Goal: Task Accomplishment & Management: Manage account settings

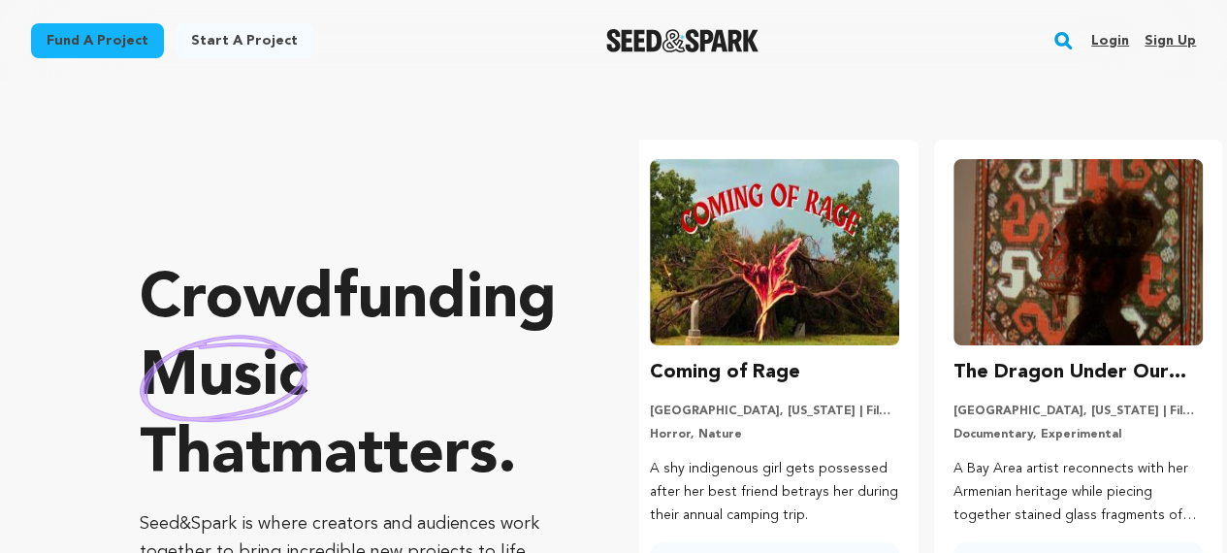
scroll to position [0, 319]
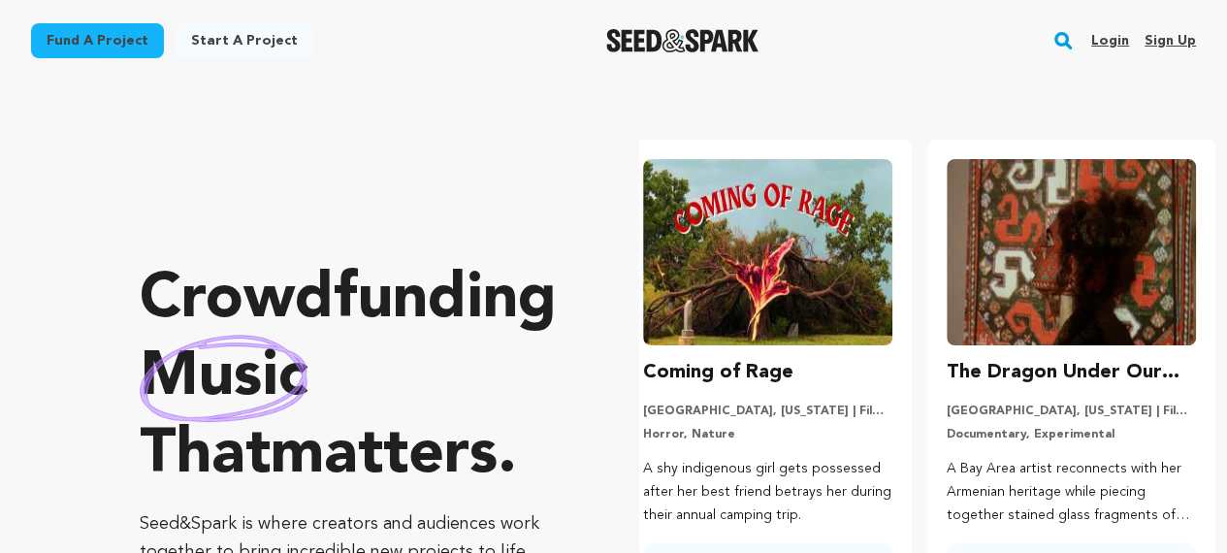
click at [1100, 44] on link "Login" at bounding box center [1111, 40] width 38 height 31
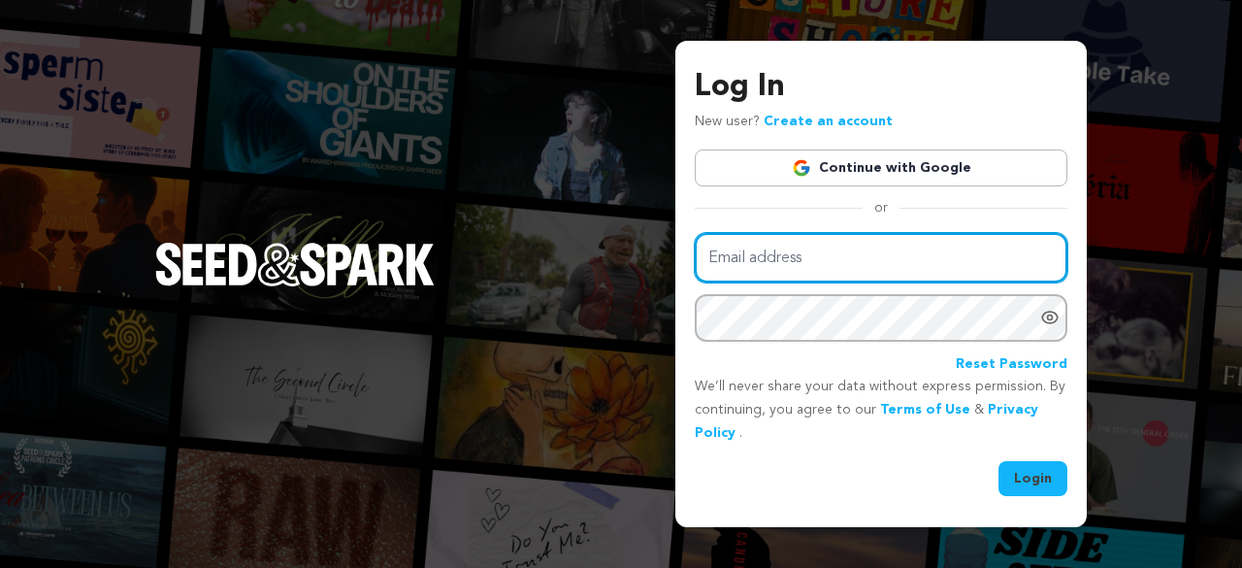
click at [754, 261] on input "Email address" at bounding box center [881, 257] width 373 height 49
type input "online.services.1.tax@gmail.com"
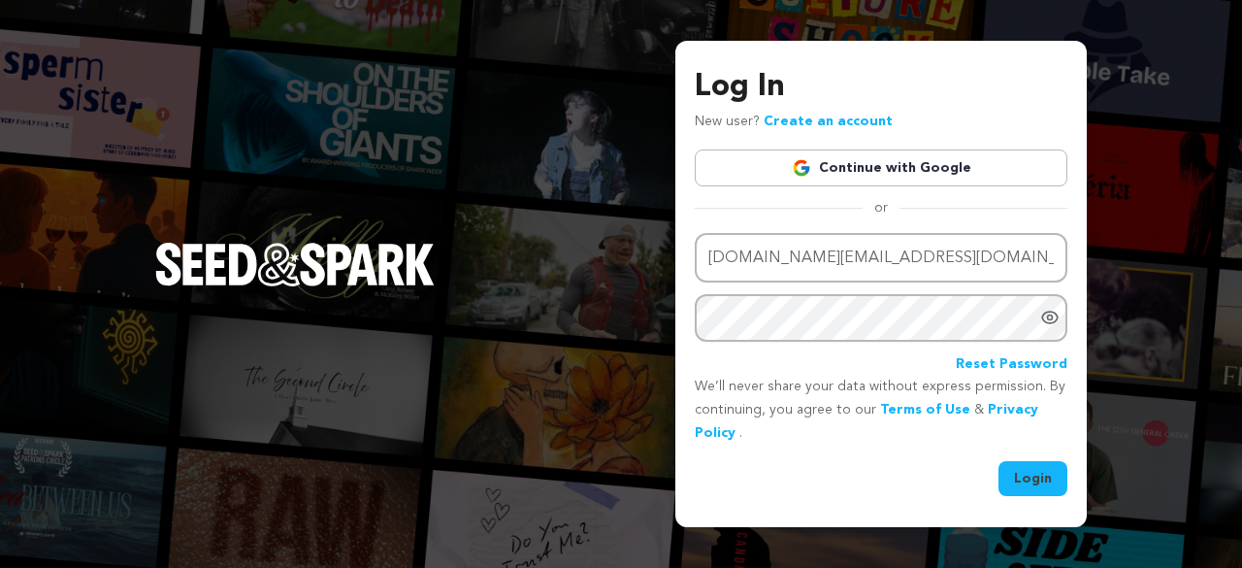
click at [1024, 492] on button "Login" at bounding box center [1032, 478] width 69 height 35
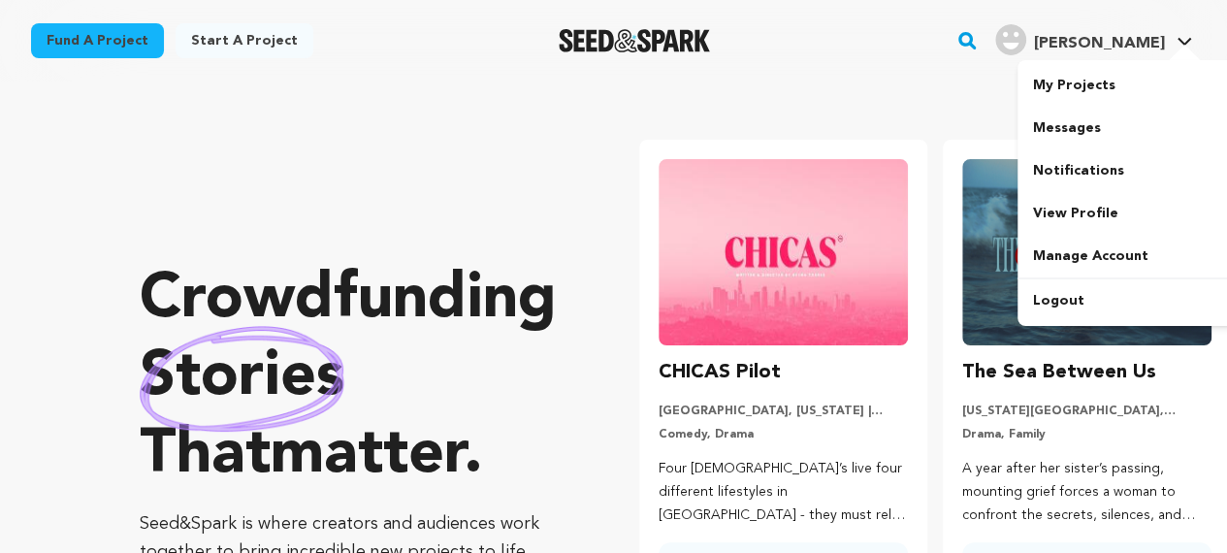
click at [1122, 38] on span "Marietta h." at bounding box center [1099, 44] width 131 height 16
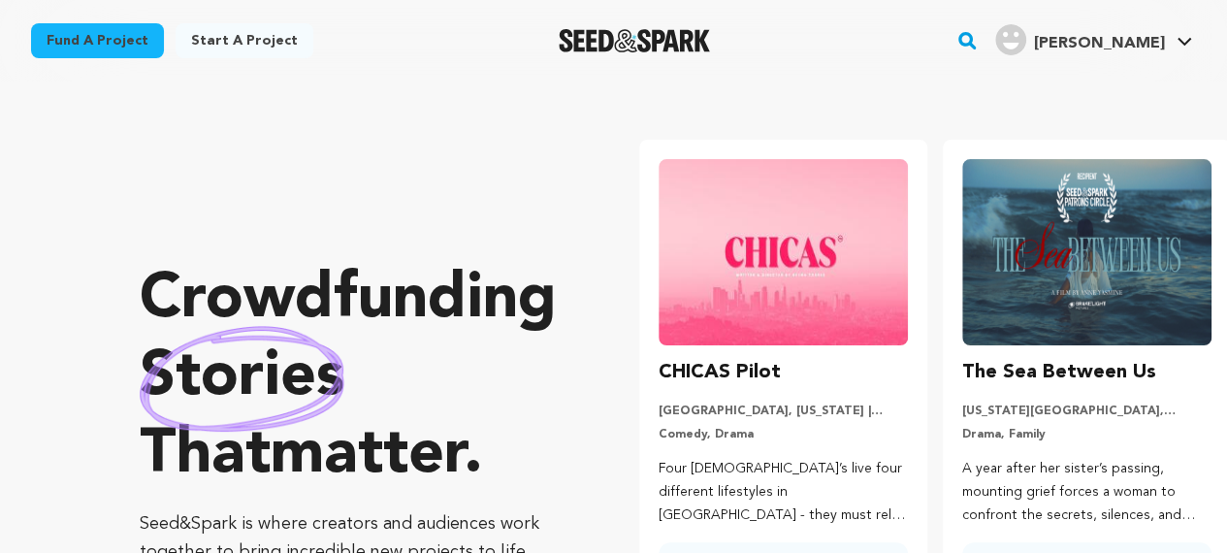
scroll to position [0, 33]
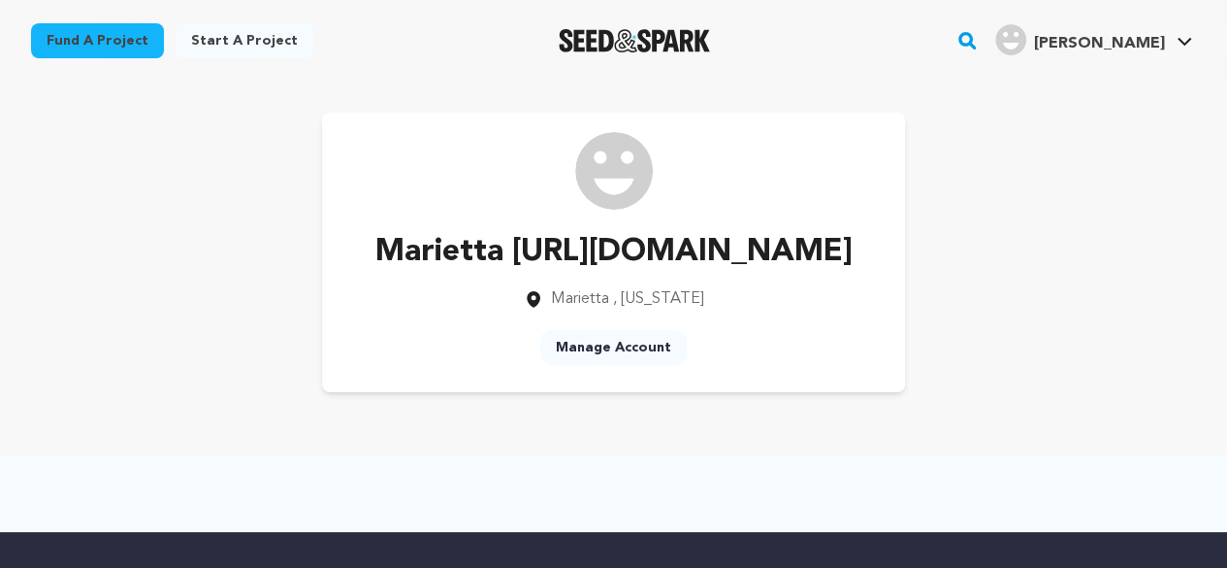
click at [858, 132] on div "Marietta https://www.manaycpa.com/locations/cpa-marietta-ga Marietta , Georgia …" at bounding box center [613, 252] width 583 height 279
click at [646, 276] on p "Marietta https://www.manaycpa.com/locations/cpa-marietta-ga" at bounding box center [613, 252] width 477 height 47
click at [631, 392] on div "Marietta https://www.manaycpa.com/locations/cpa-marietta-ga Marietta , Georgia …" at bounding box center [613, 252] width 583 height 279
click at [631, 365] on link "Manage Account" at bounding box center [613, 347] width 147 height 35
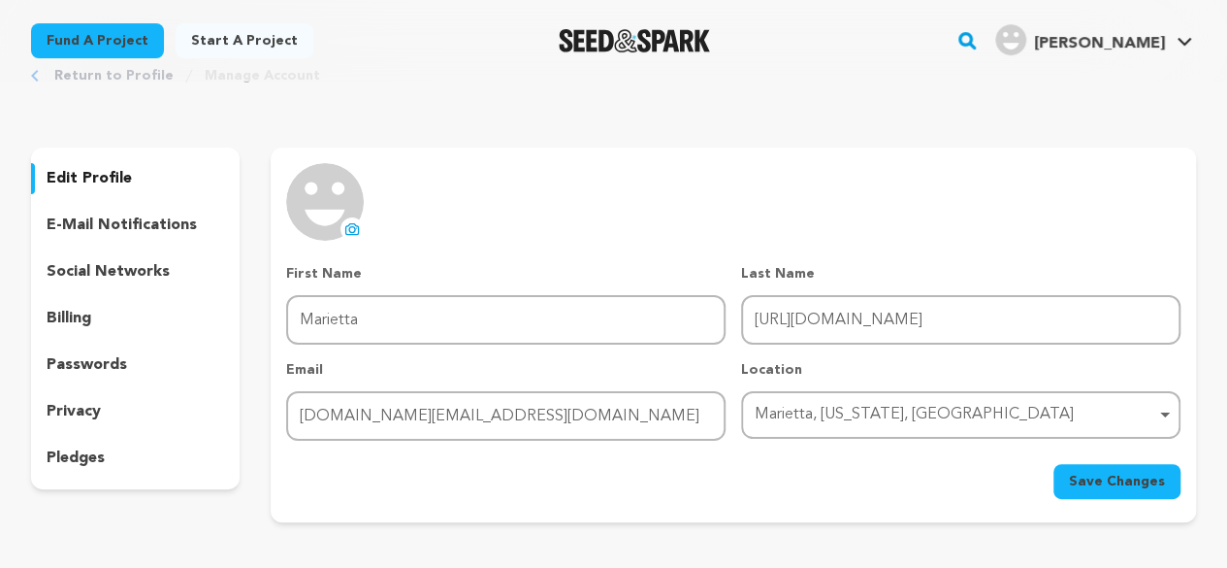
scroll to position [97, 0]
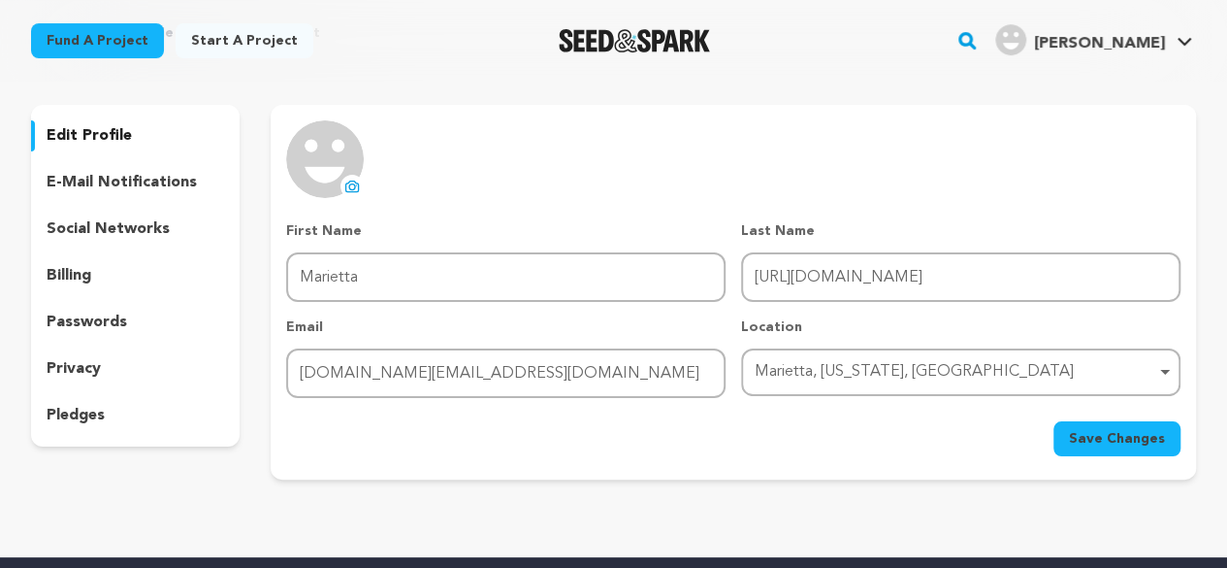
click at [140, 224] on p "social networks" at bounding box center [108, 228] width 123 height 23
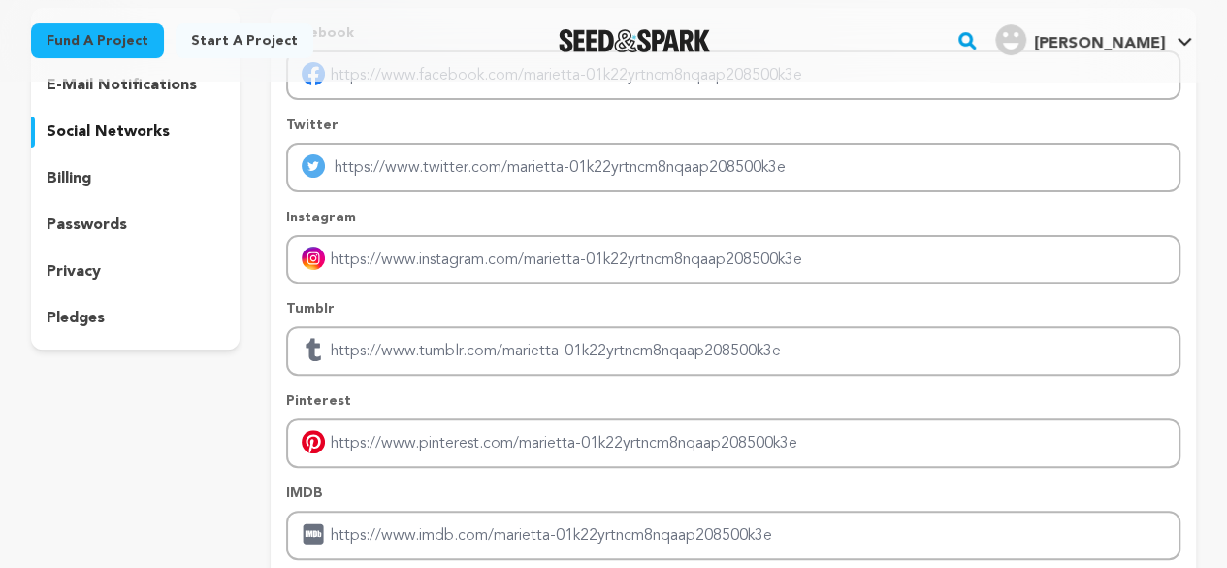
scroll to position [97, 0]
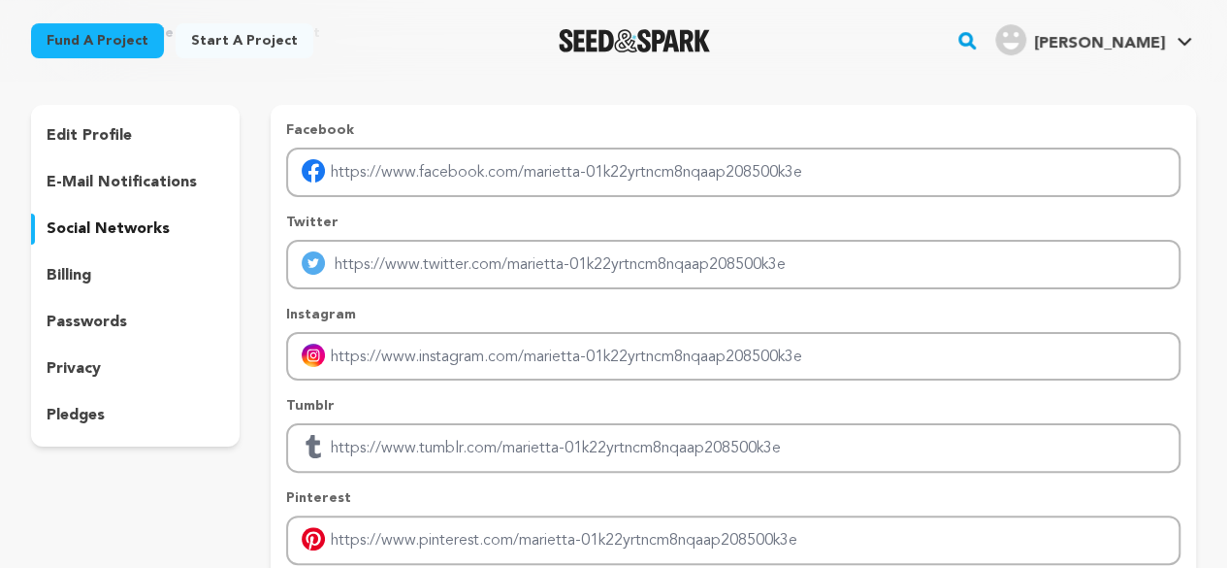
click at [175, 179] on p "e-mail notifications" at bounding box center [122, 182] width 150 height 23
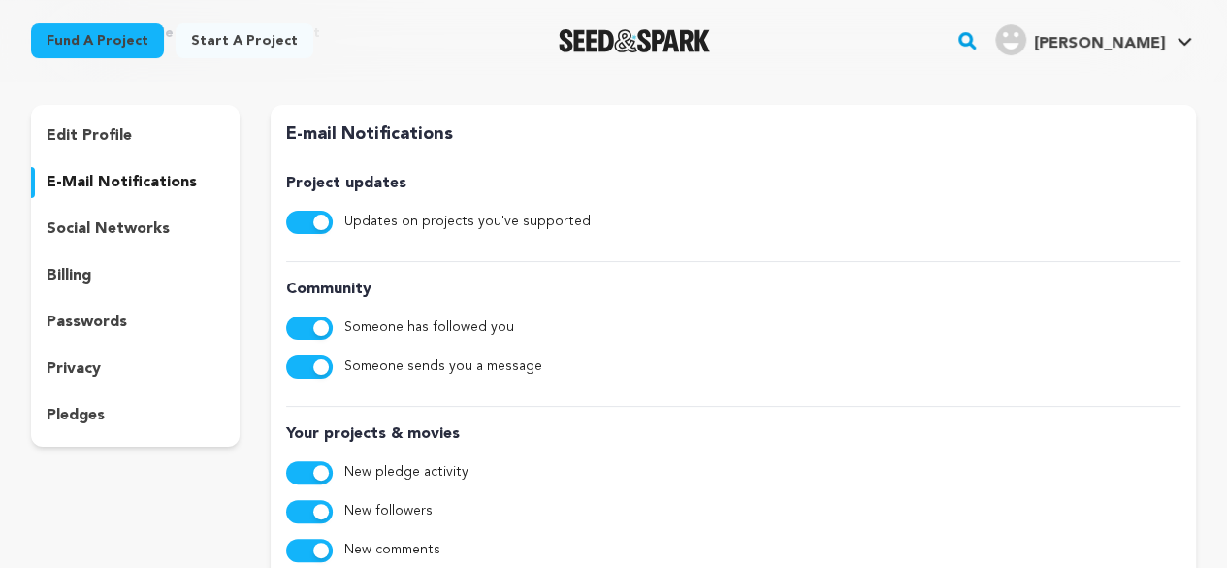
click at [138, 127] on div "edit profile" at bounding box center [135, 135] width 209 height 31
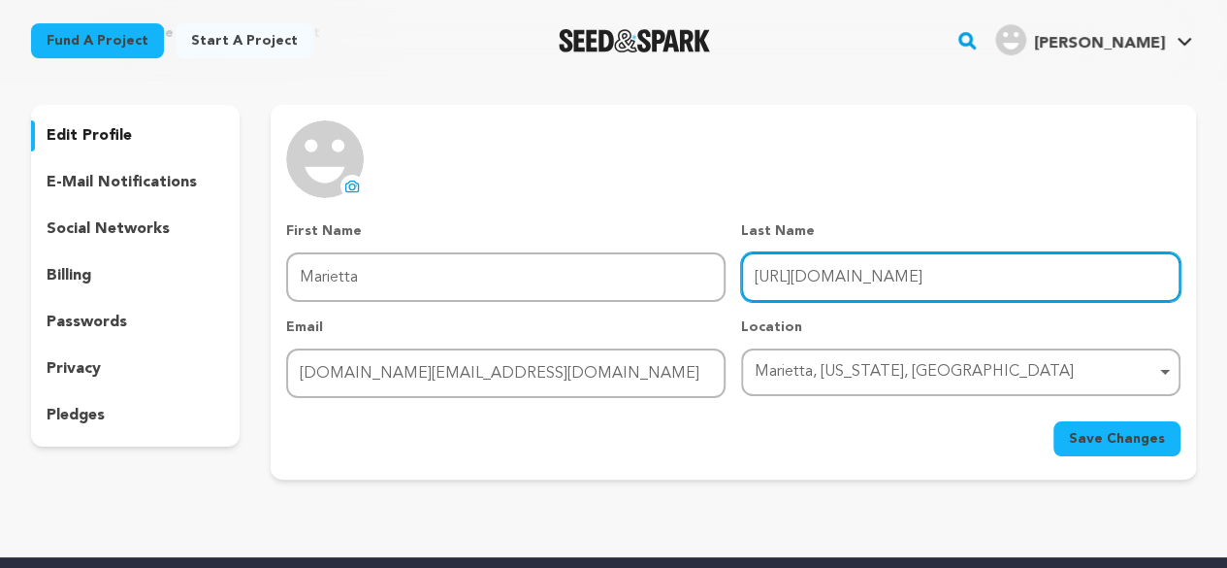
click at [839, 281] on input "[URL][DOMAIN_NAME]" at bounding box center [961, 276] width 440 height 49
click at [839, 281] on input "https://www.manaycpa.com/locations/cpa-marietta-ga" at bounding box center [961, 276] width 440 height 49
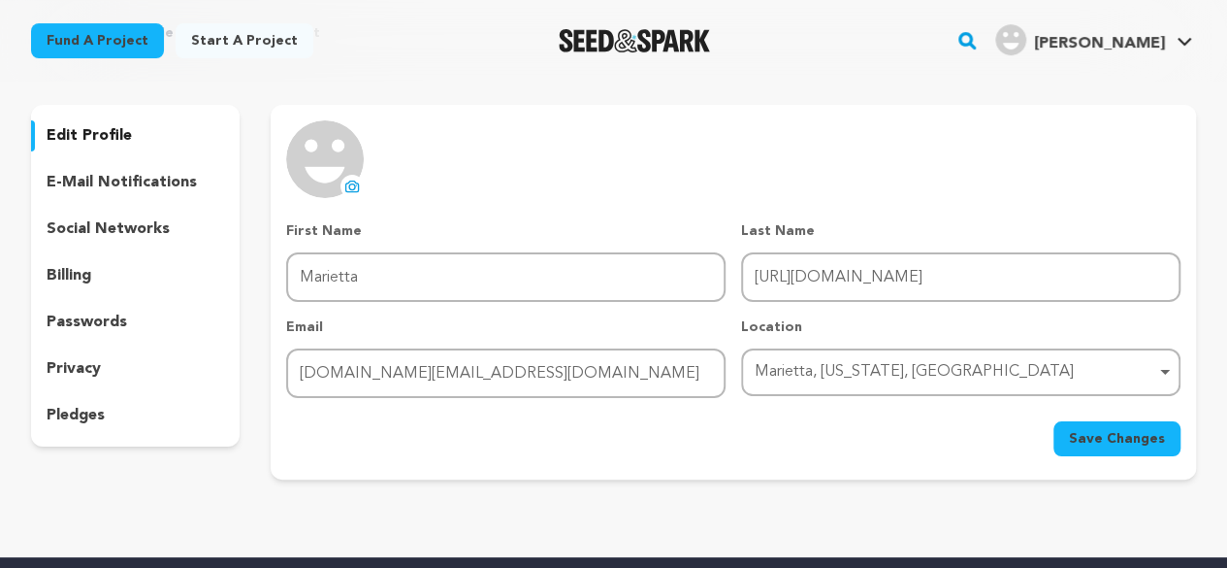
click at [182, 222] on div "social networks" at bounding box center [135, 228] width 209 height 31
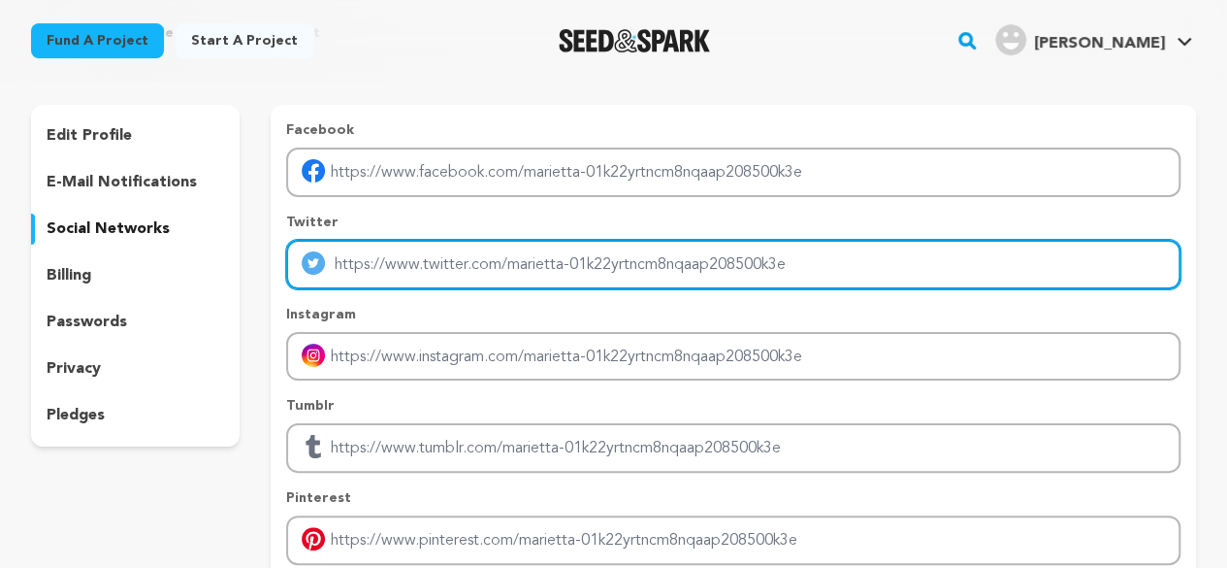
click at [371, 261] on input "Enter twitter profile link" at bounding box center [733, 264] width 895 height 49
paste input "https://www.manaycpa.com/locations/cpa-marietta-ga"
type input "https://www.manaycpa.com/locations/cpa-marietta-ga"
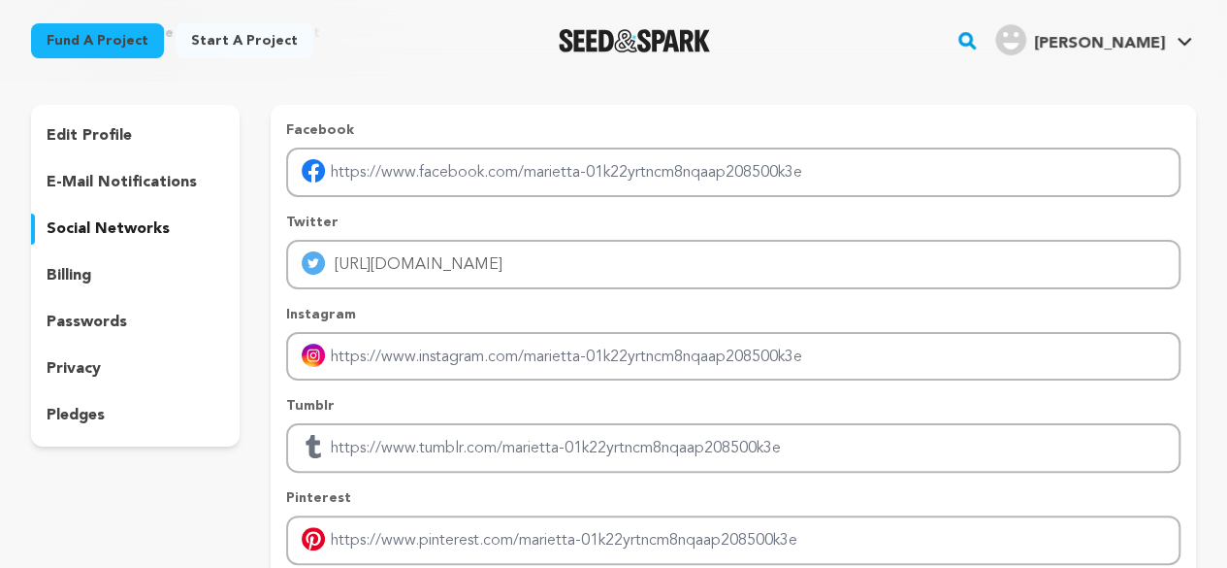
click at [529, 306] on p "Instagram" at bounding box center [733, 314] width 895 height 19
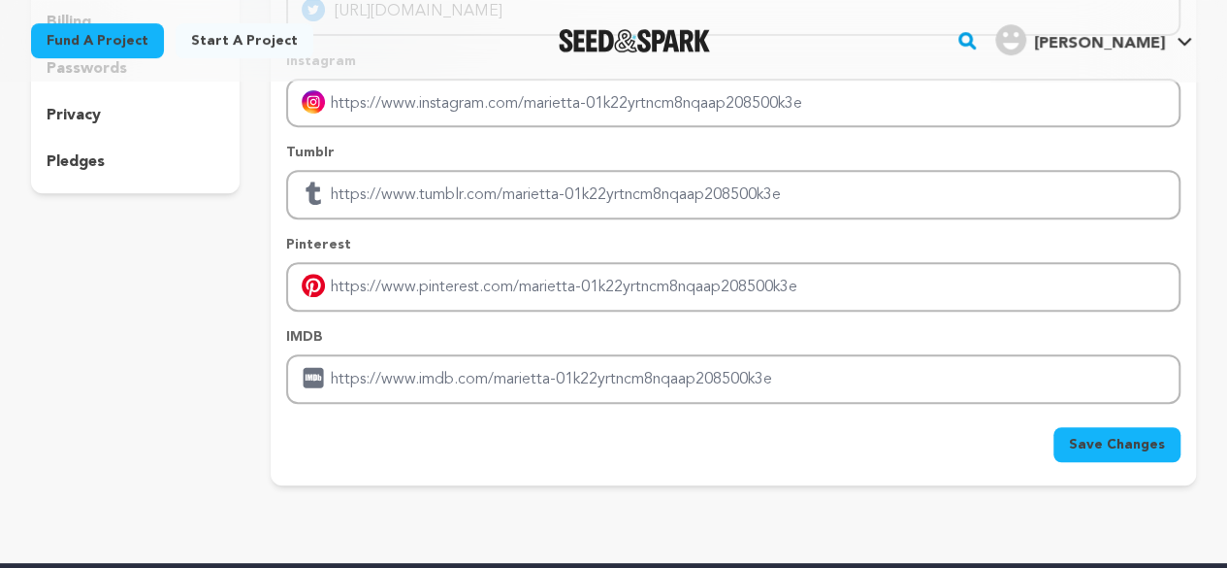
scroll to position [582, 0]
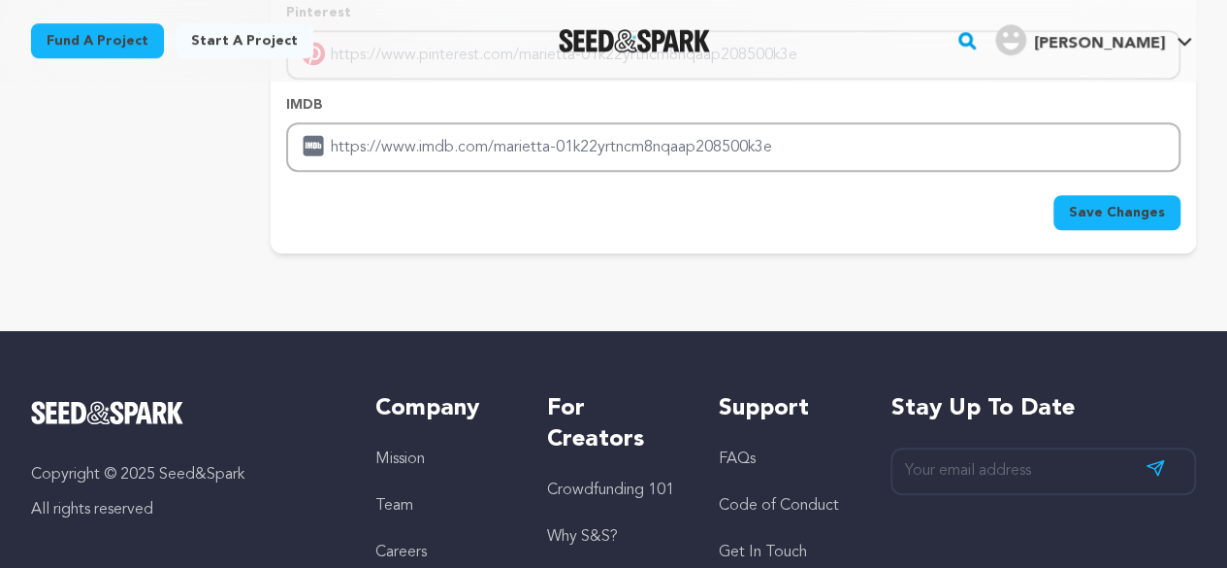
click at [1120, 204] on span "Save Changes" at bounding box center [1117, 212] width 96 height 19
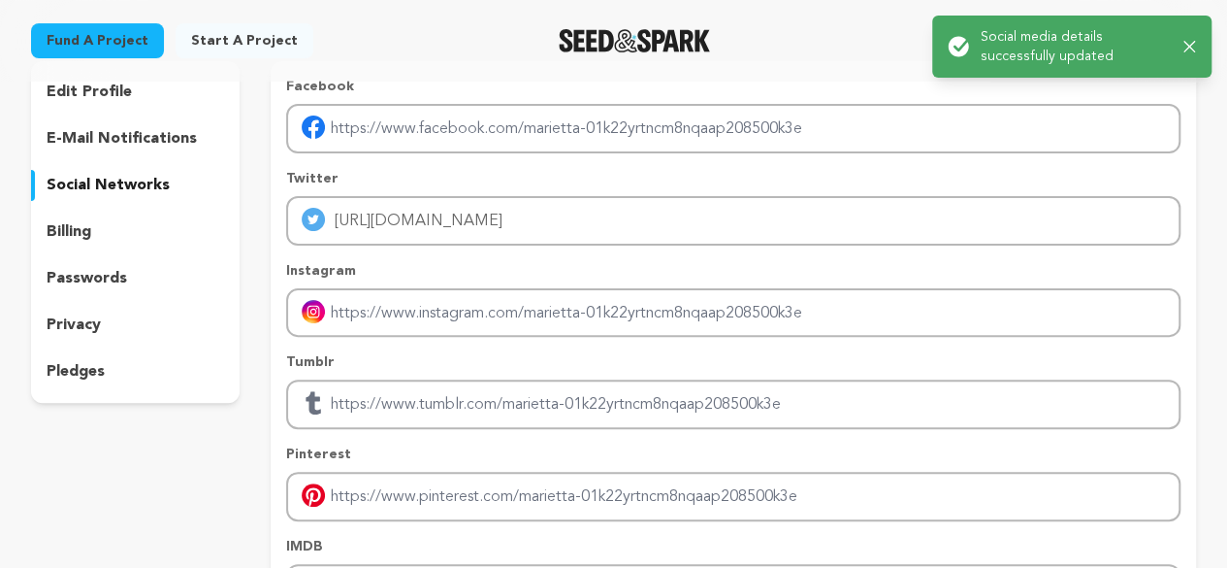
scroll to position [97, 0]
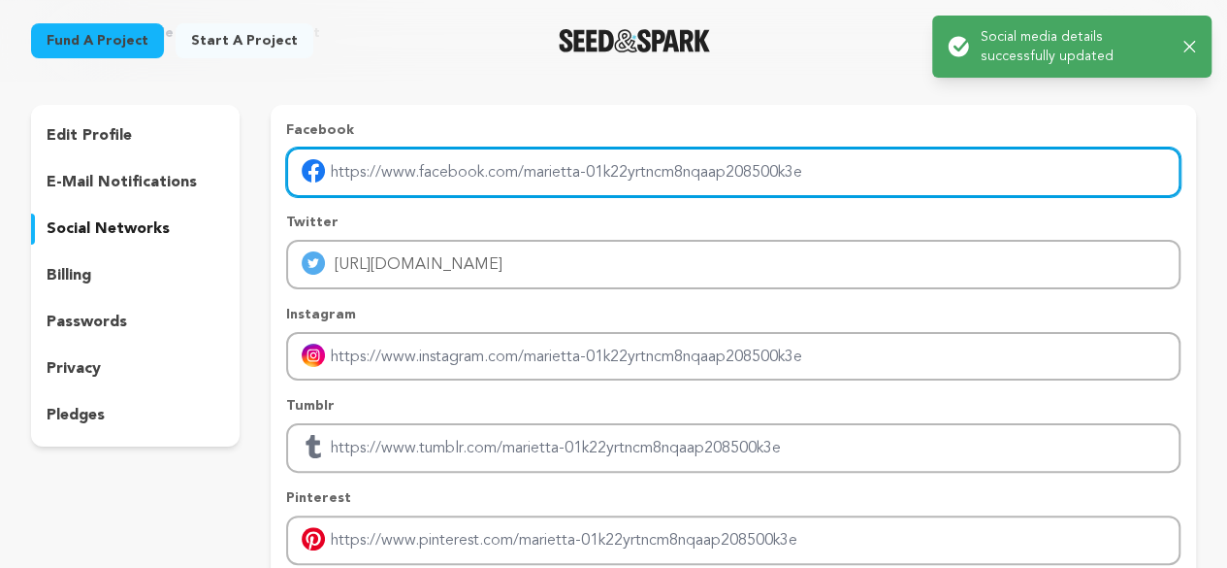
click at [699, 183] on input "Enter facebook profile link" at bounding box center [733, 171] width 895 height 49
paste input "https://www.manaycpa.com/locations/cpa-marietta-ga"
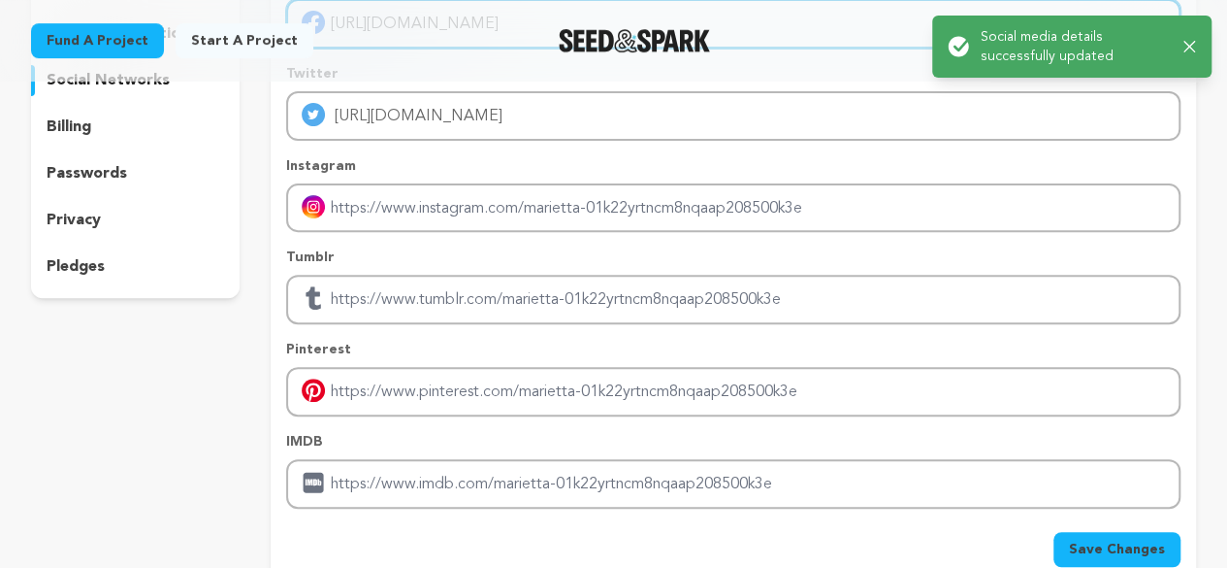
scroll to position [388, 0]
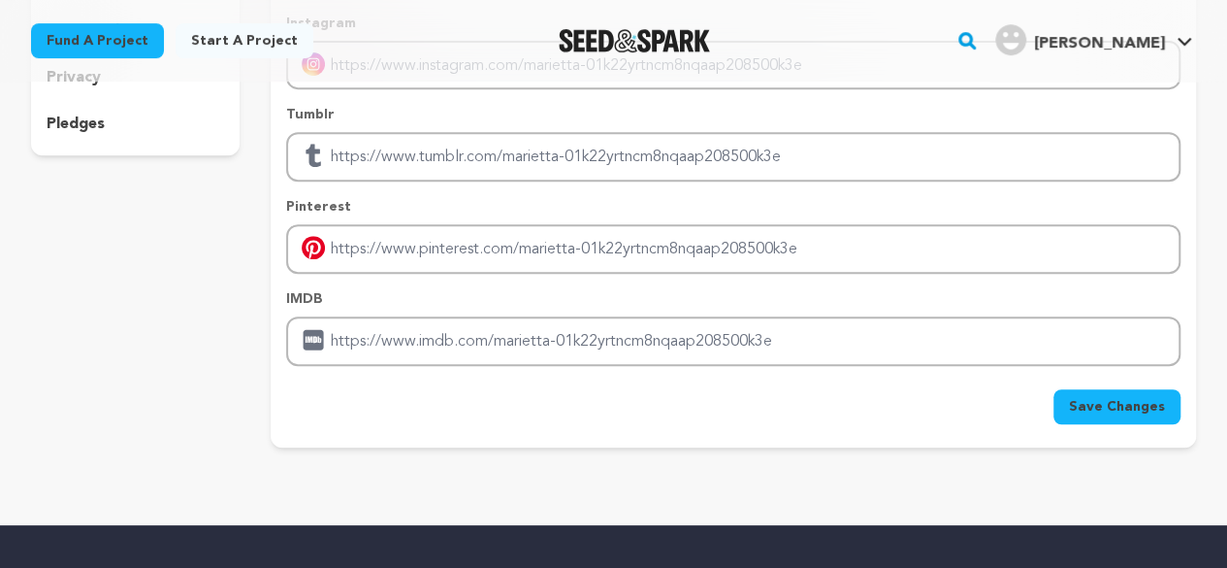
type input "https://www.manaycpa.com/locations/cpa-marietta-ga"
click at [1091, 397] on span "Save Changes" at bounding box center [1117, 406] width 96 height 19
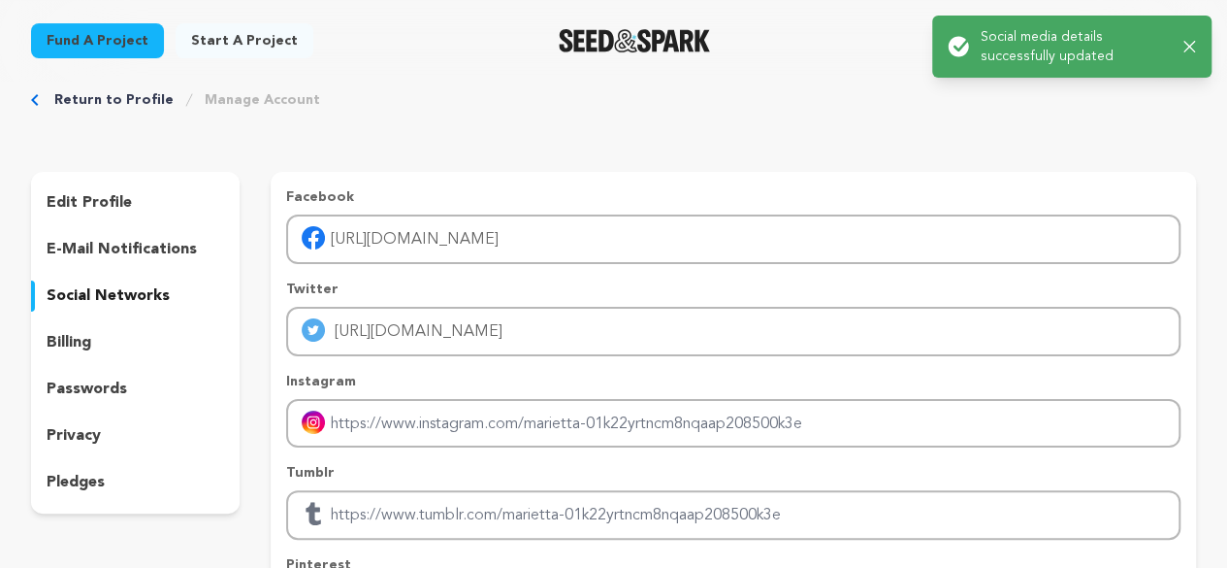
scroll to position [0, 0]
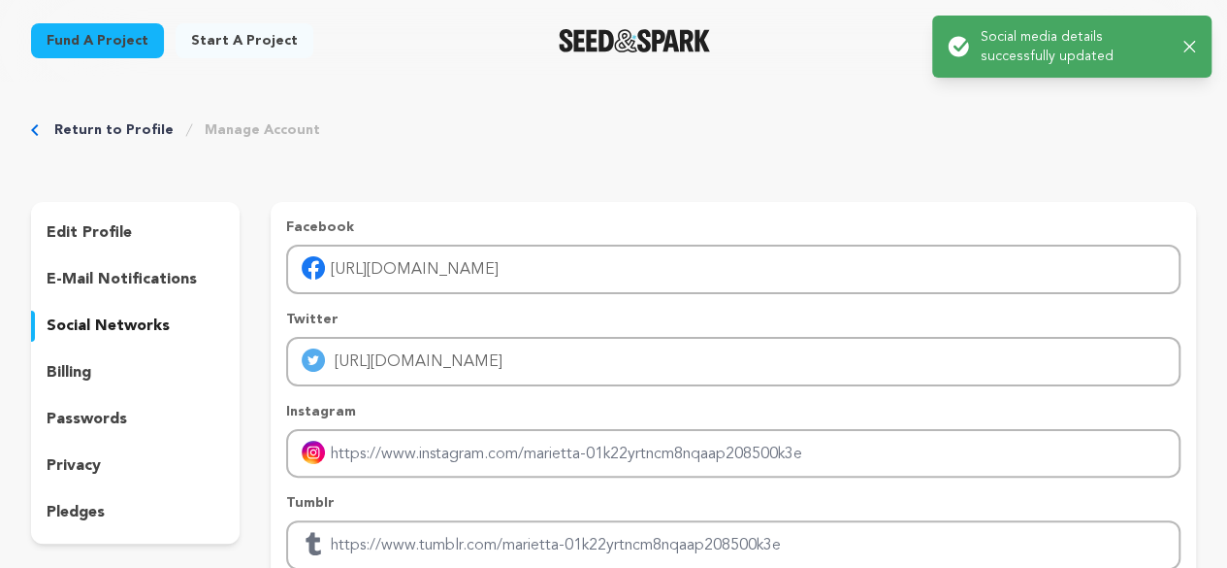
click at [105, 126] on link "Return to Profile" at bounding box center [113, 129] width 119 height 19
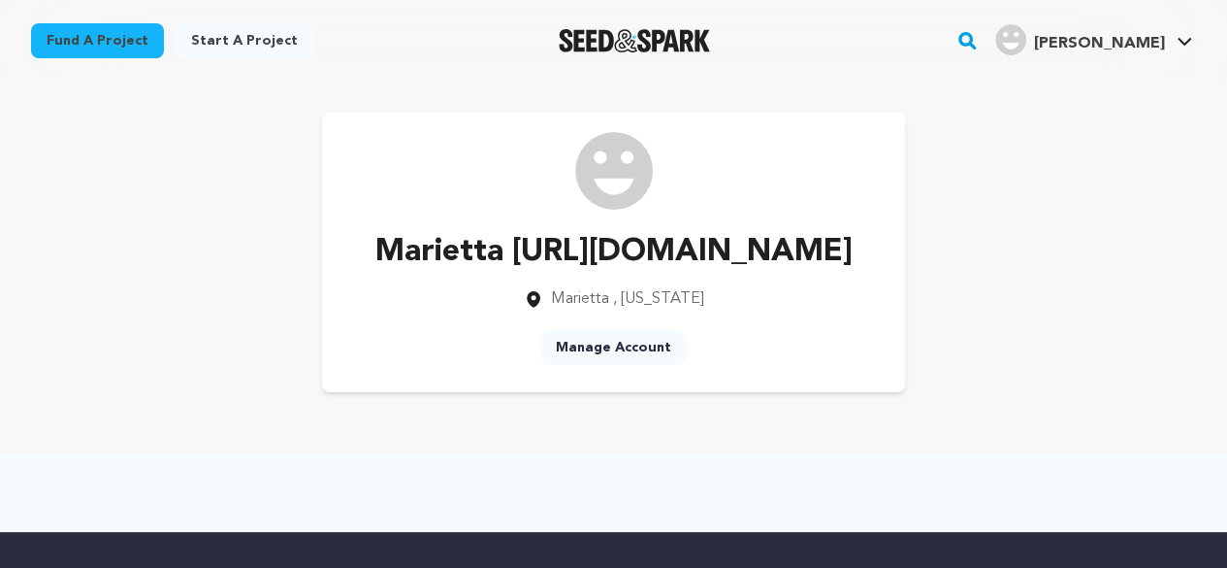
click at [645, 365] on link "Manage Account" at bounding box center [613, 347] width 147 height 35
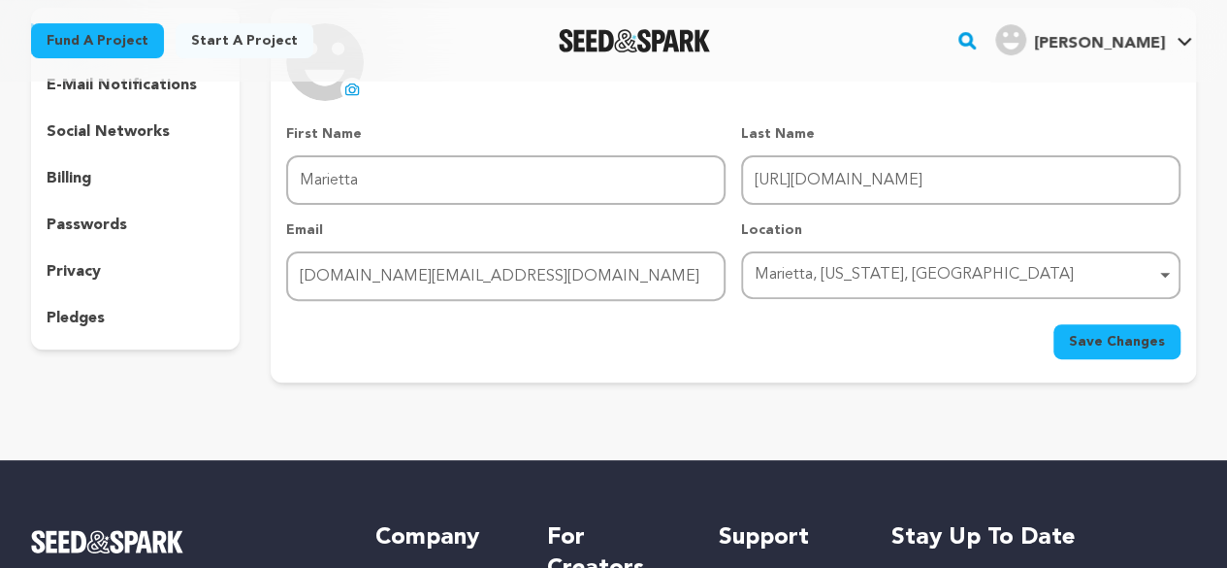
scroll to position [97, 0]
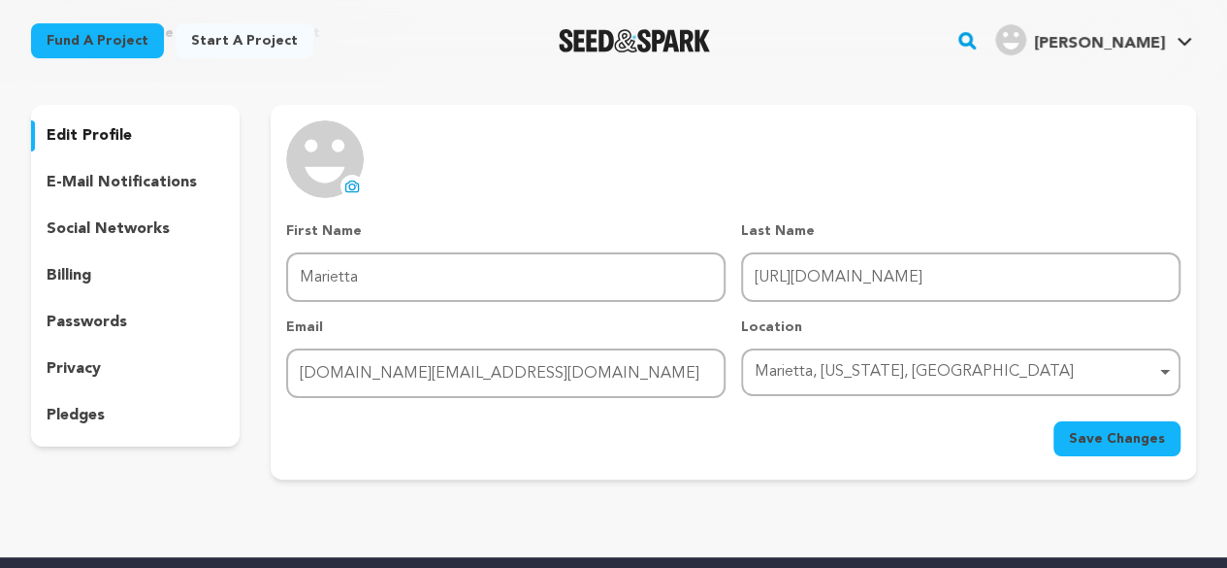
click at [89, 232] on p "social networks" at bounding box center [108, 228] width 123 height 23
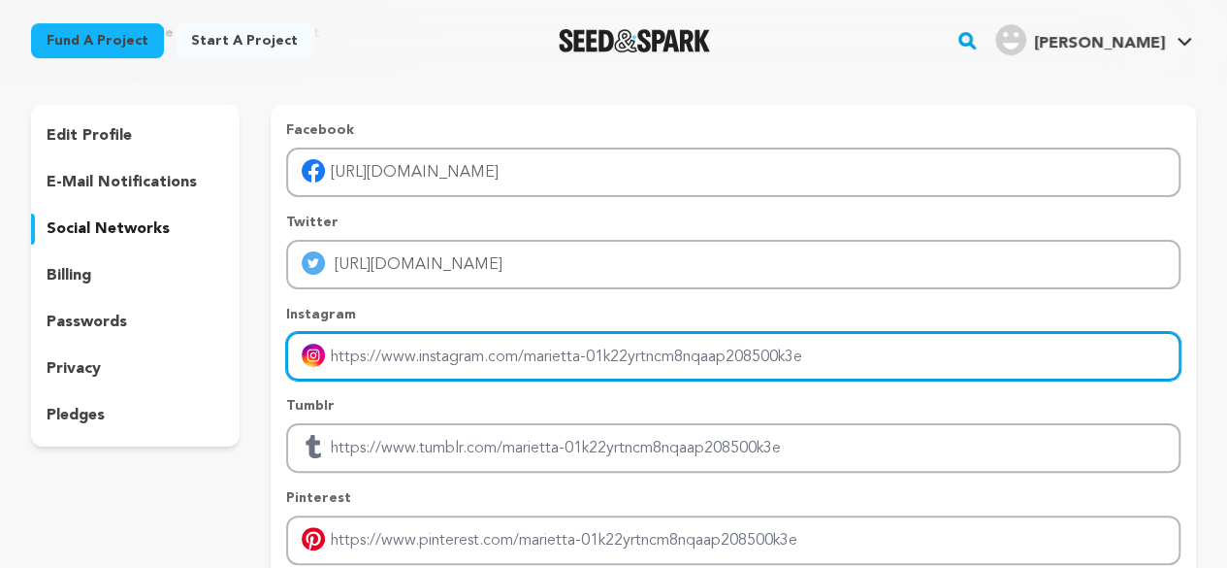
click at [506, 351] on input "Enter instagram handle link" at bounding box center [733, 356] width 895 height 49
paste input "https://seedandspark.com/user/marietta-01k22yrtncm8nqaap208500k3e#:~:text=https…"
type input "https://seedandspark.com/user/marietta-01k22yrtncm8nqaap208500k3e#:~:text=https…"
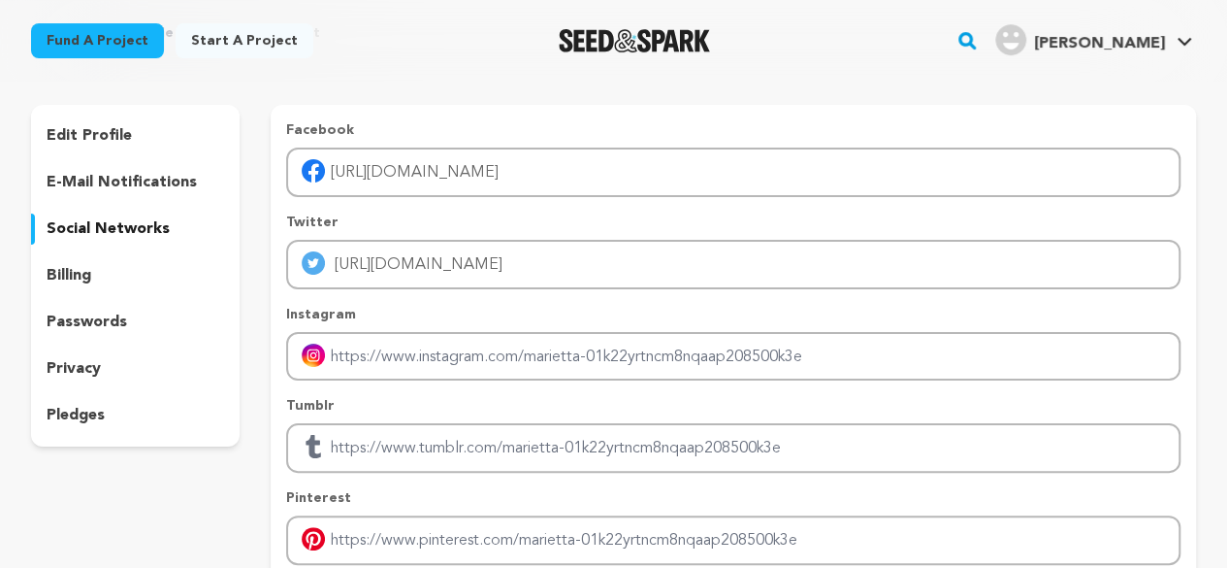
click at [498, 125] on p "Facebook" at bounding box center [733, 129] width 895 height 19
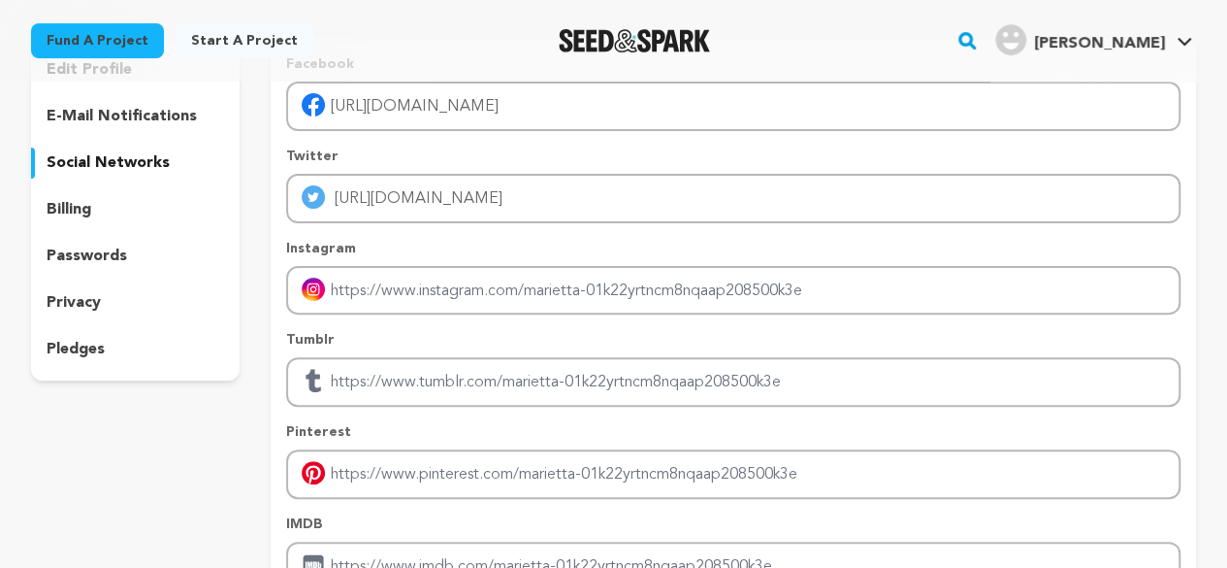
scroll to position [194, 0]
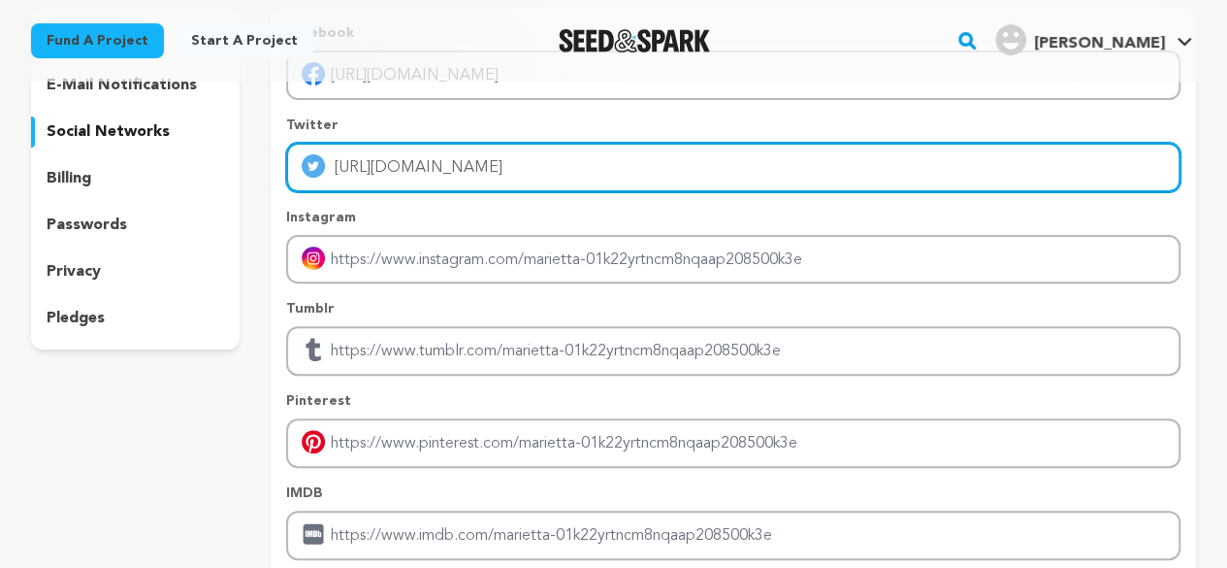
click at [519, 182] on input "[URL][DOMAIN_NAME]" at bounding box center [733, 167] width 895 height 49
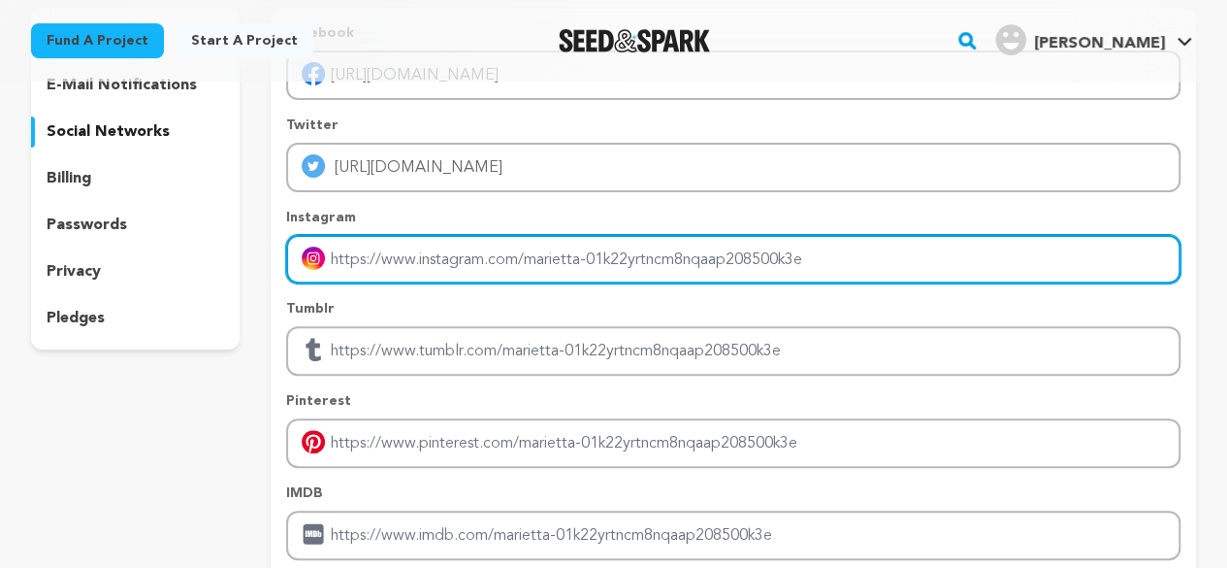
click at [518, 271] on input "Enter instagram handle link" at bounding box center [733, 259] width 895 height 49
paste input "https://www.manaycpa.com/locations/cpa-marietta-ga"
type input "https://www.manaycpa.com/locations/cpa-marietta-ga"
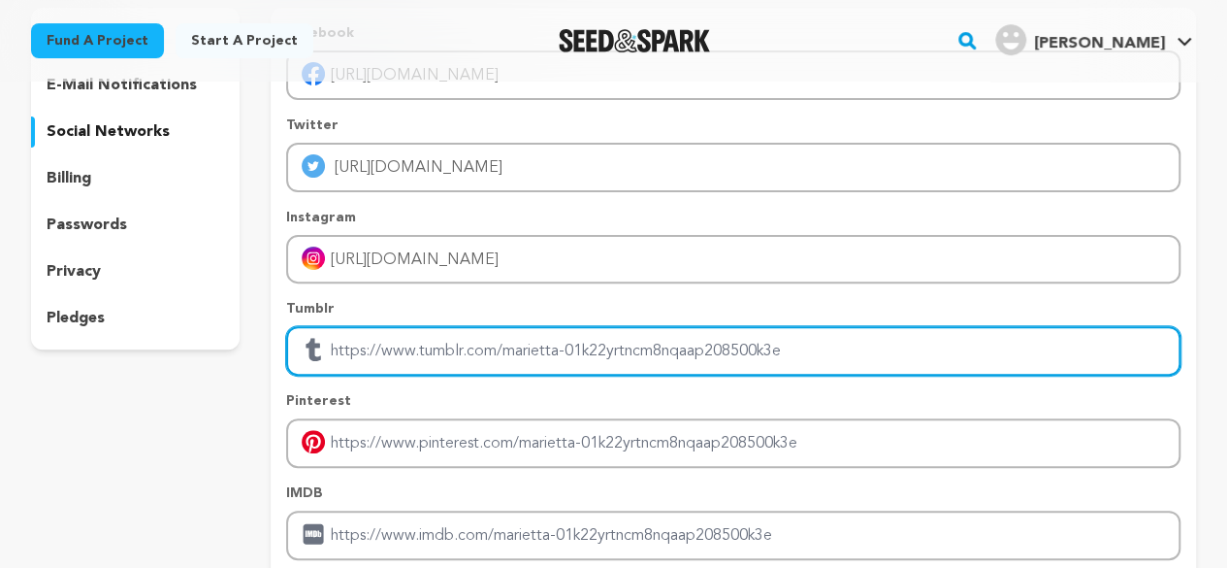
click at [532, 333] on input "Enter tubmlr profile link" at bounding box center [733, 350] width 895 height 49
paste input "https://www.manaycpa.com/locations/cpa-marietta-ga"
type input "https://www.manaycpa.com/locations/cpa-marietta-ga"
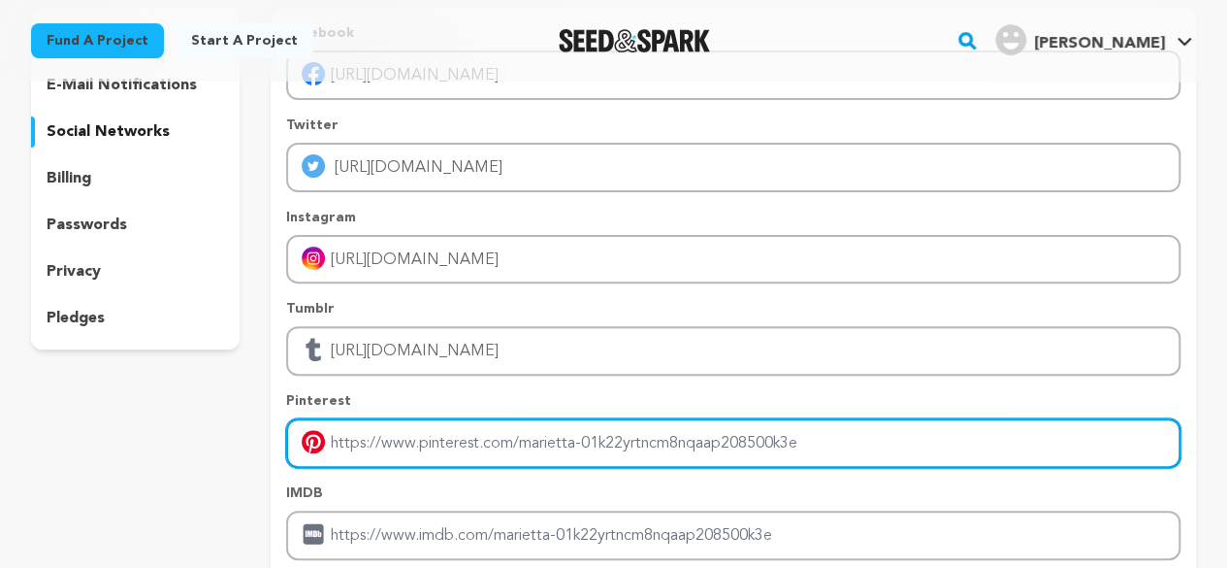
click at [530, 426] on input "Enter pinterest profile link" at bounding box center [733, 442] width 895 height 49
paste input "https://www.manaycpa.com/locations/cpa-marietta-ga"
type input "https://www.manaycpa.com/locations/cpa-marietta-ga"
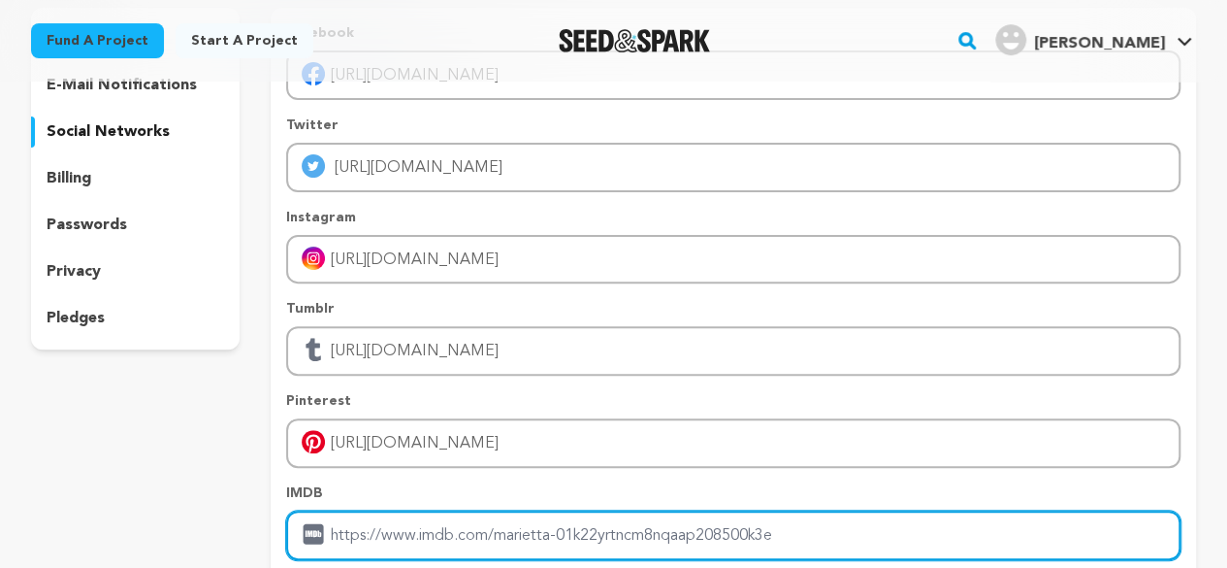
click at [499, 537] on input "Enter IMDB profile link" at bounding box center [733, 534] width 895 height 49
paste input "https://www.manaycpa.com/locations/cpa-marietta-ga"
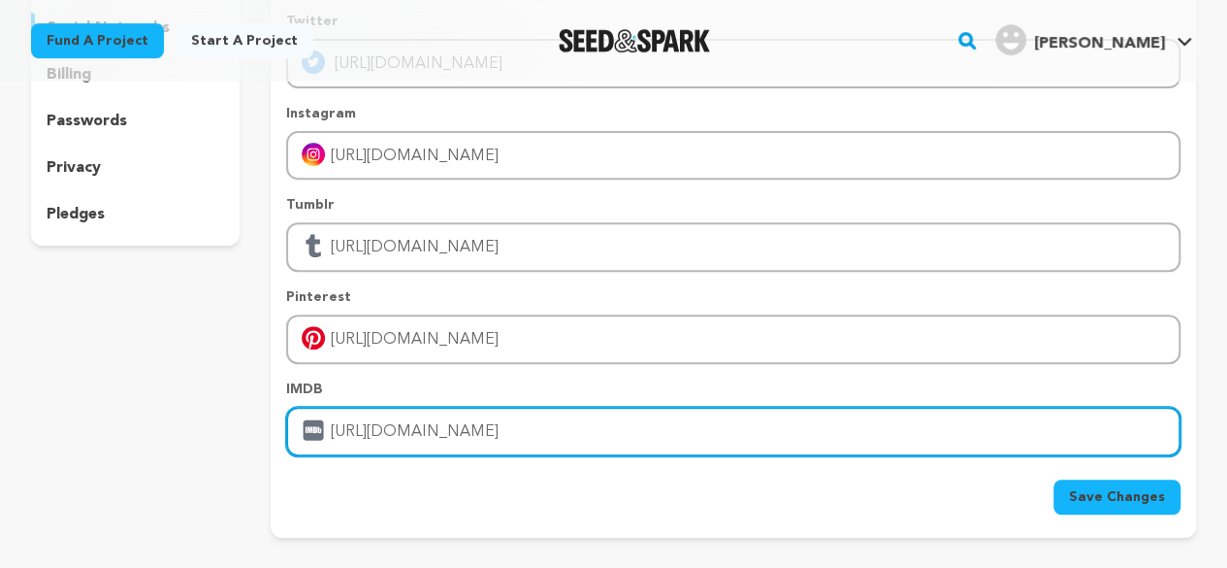
scroll to position [388, 0]
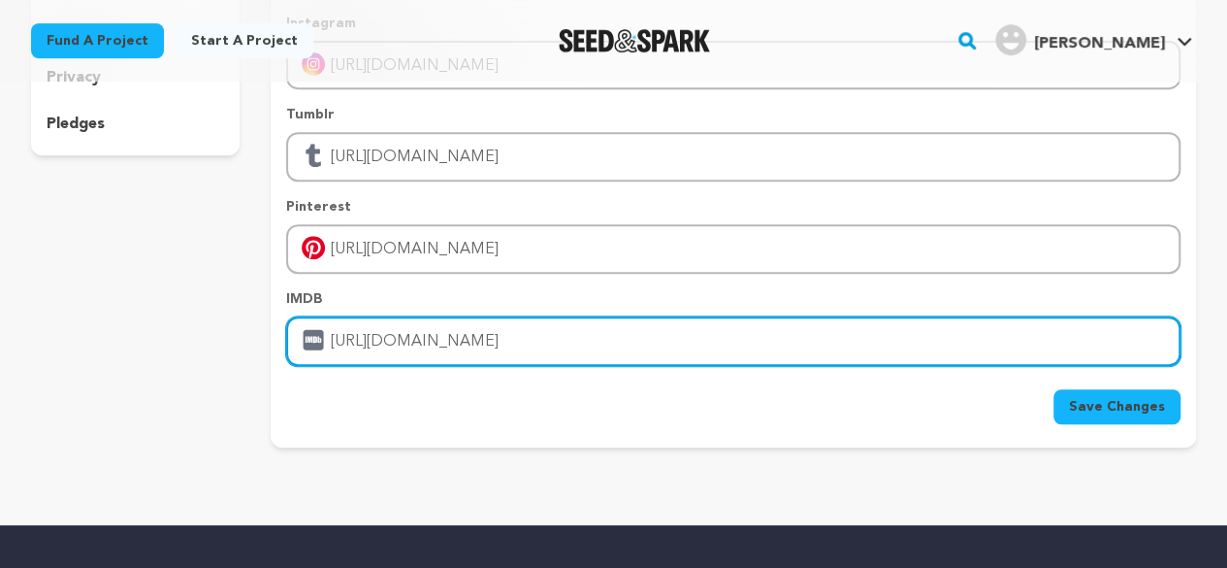
type input "https://www.manaycpa.com/locations/cpa-marietta-ga"
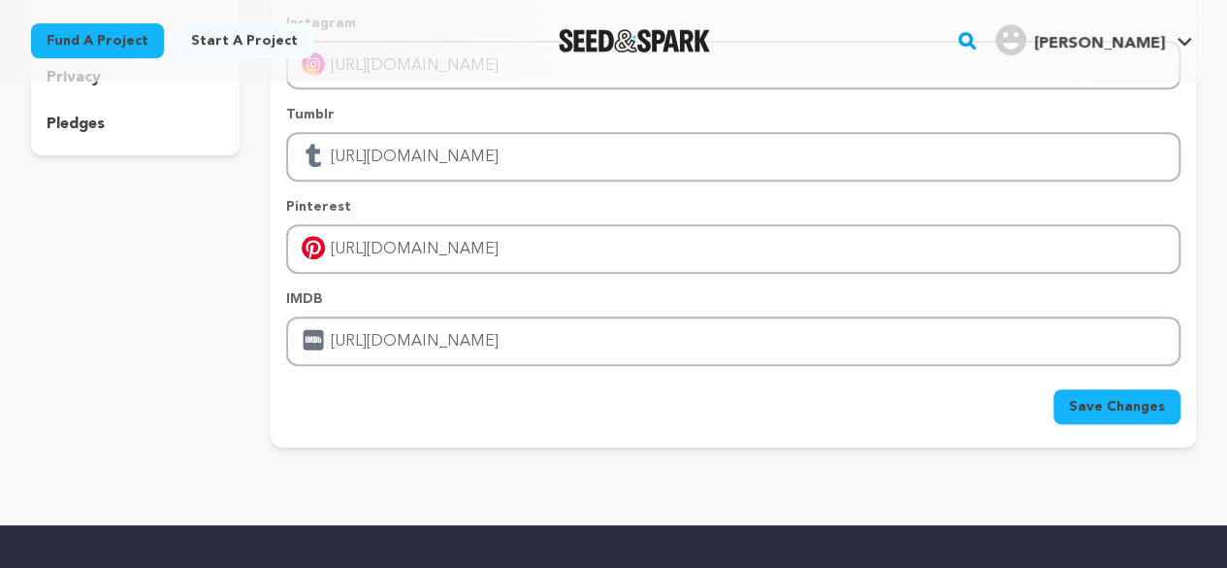
click at [1081, 395] on button "Save Changes" at bounding box center [1117, 406] width 127 height 35
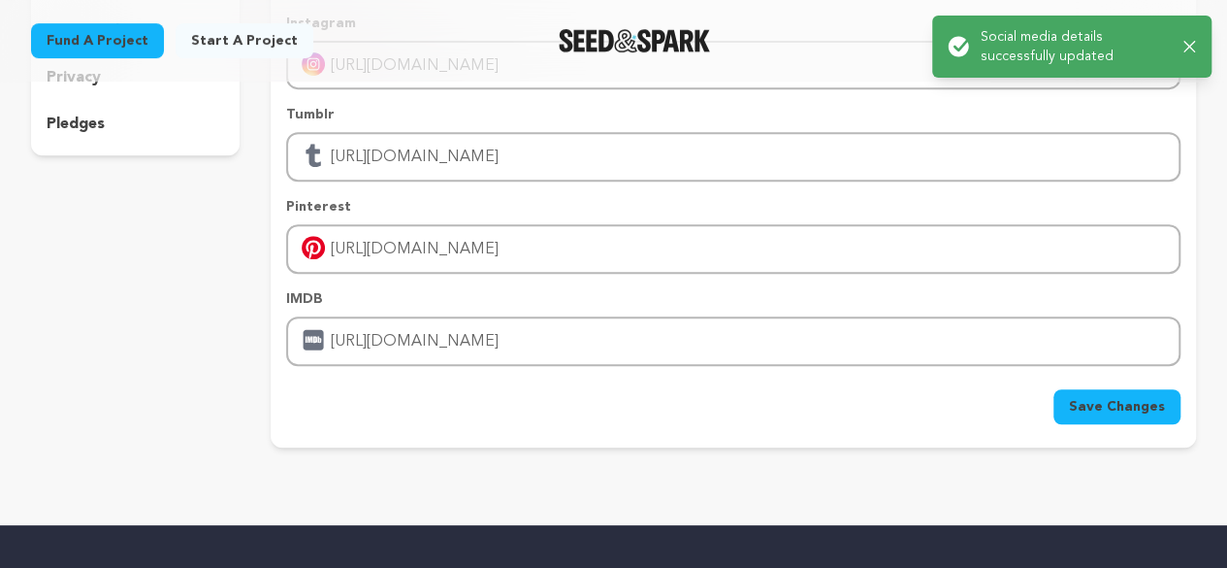
scroll to position [0, 0]
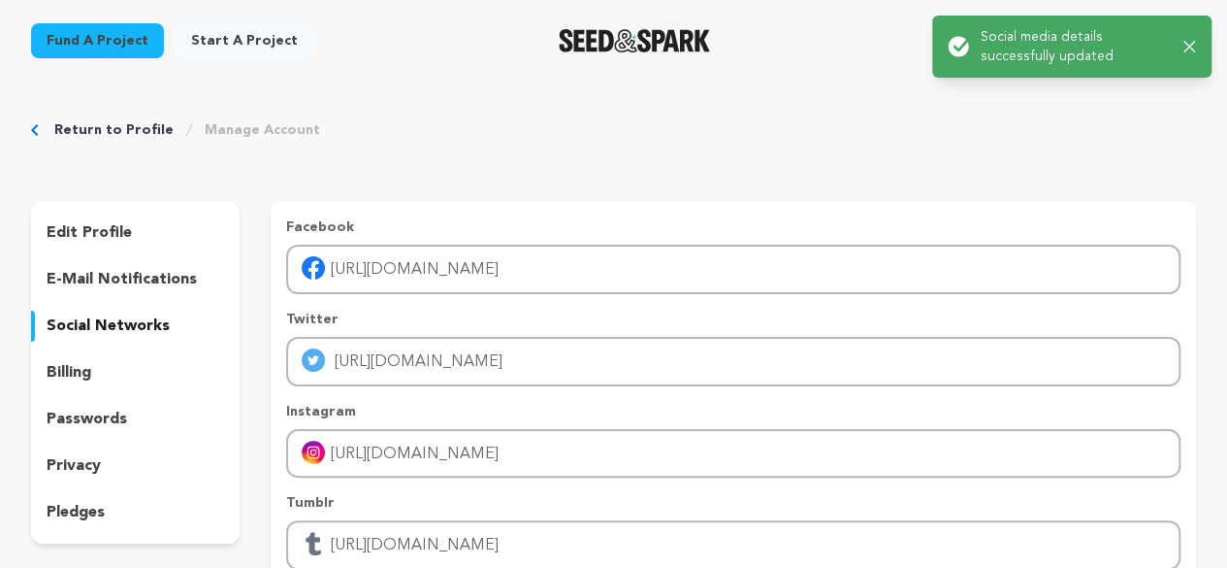
click at [143, 236] on div "edit profile" at bounding box center [135, 232] width 209 height 31
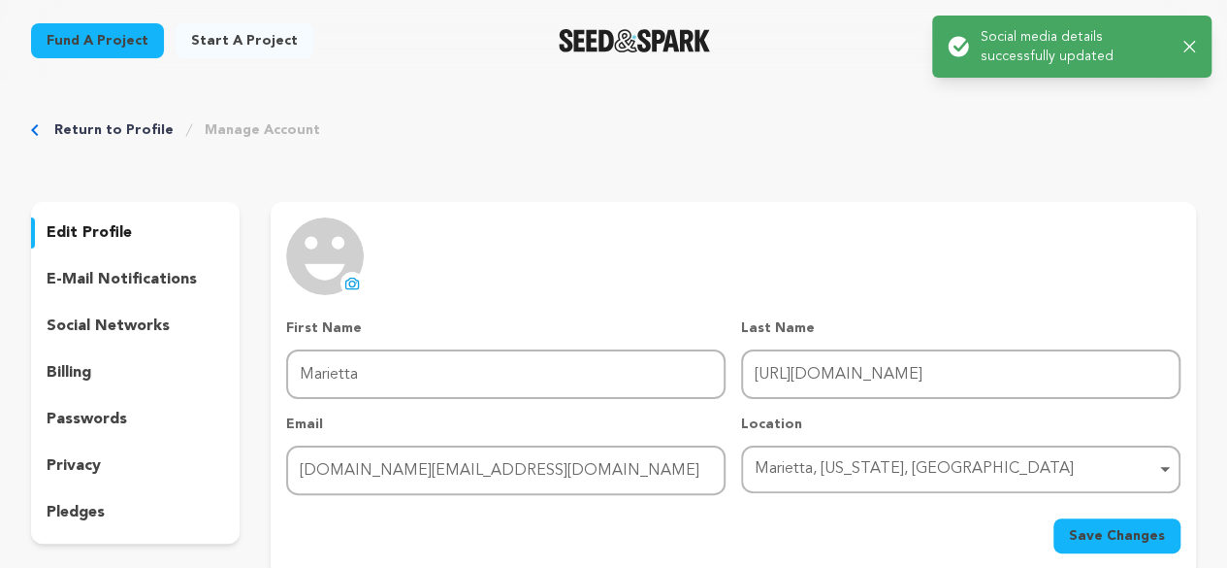
scroll to position [194, 0]
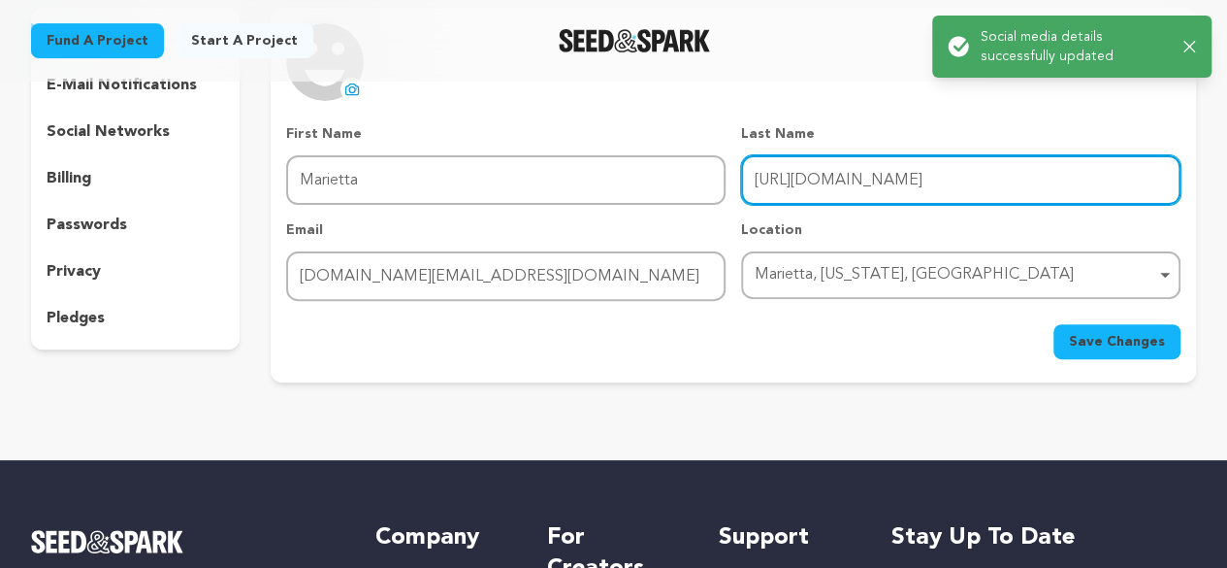
click at [801, 187] on input "https://www.manaycpa.com/locations/cpa-marietta-ga" at bounding box center [961, 179] width 440 height 49
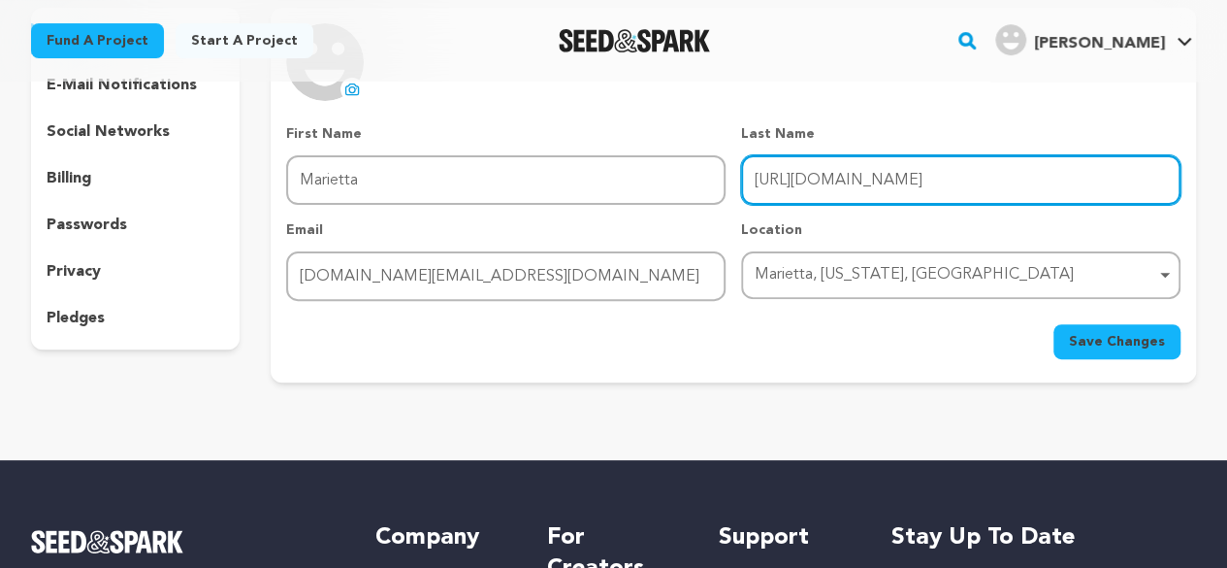
click at [801, 187] on input "https://www.manaycpa.com/locations/cpa-marietta-ga" at bounding box center [961, 179] width 440 height 49
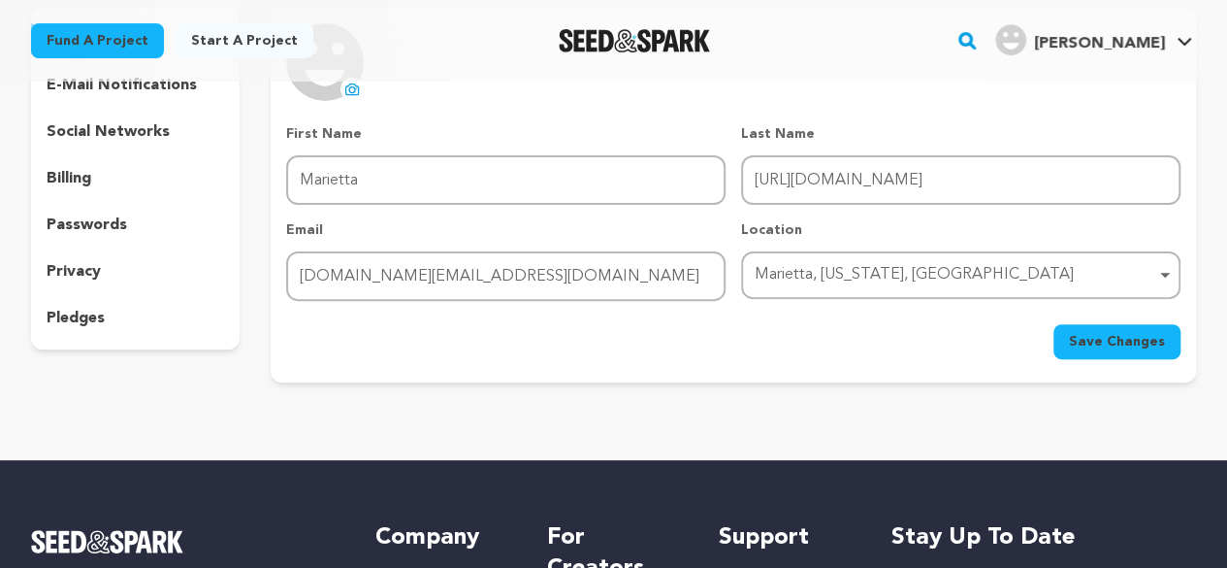
click at [614, 221] on p "Email" at bounding box center [506, 229] width 440 height 19
click at [136, 86] on p "e-mail notifications" at bounding box center [122, 85] width 150 height 23
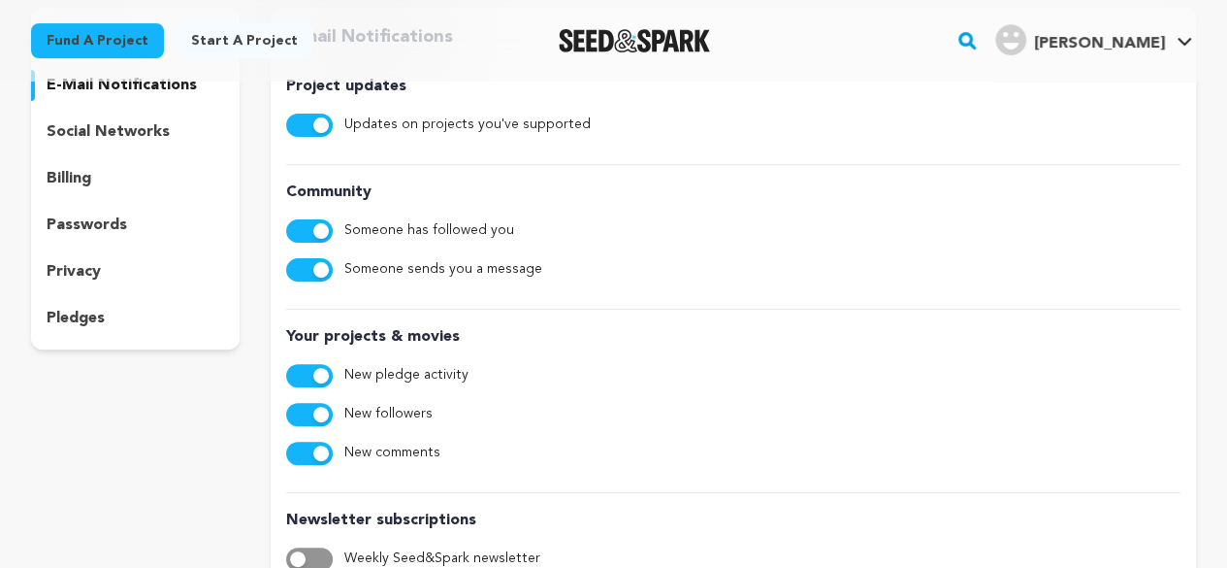
click at [195, 47] on link "Start a project" at bounding box center [245, 40] width 138 height 35
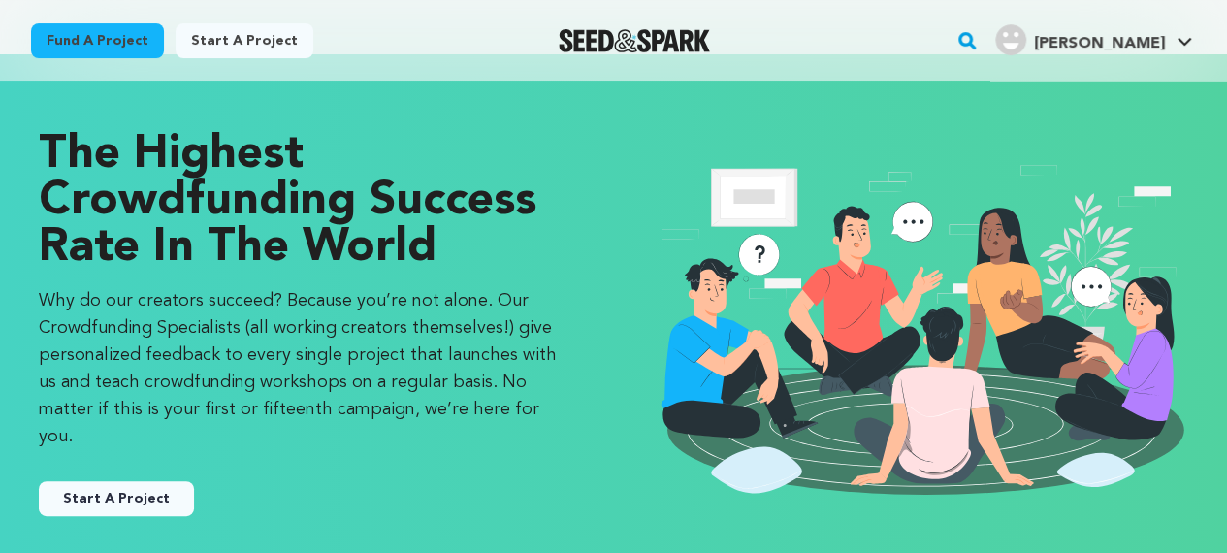
scroll to position [194, 0]
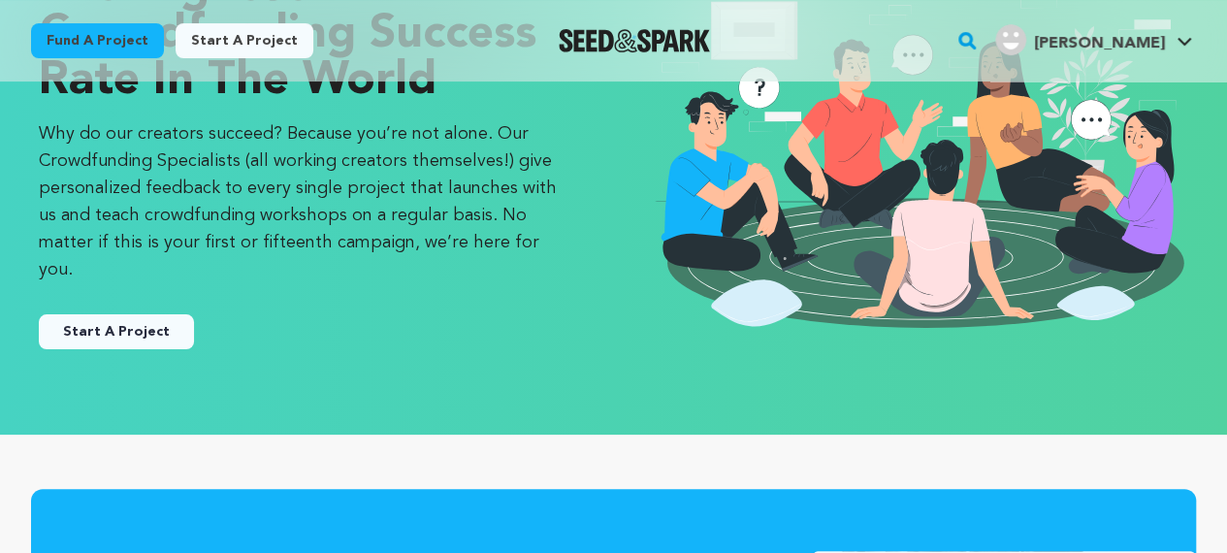
click at [169, 314] on button "Start A Project" at bounding box center [116, 331] width 155 height 35
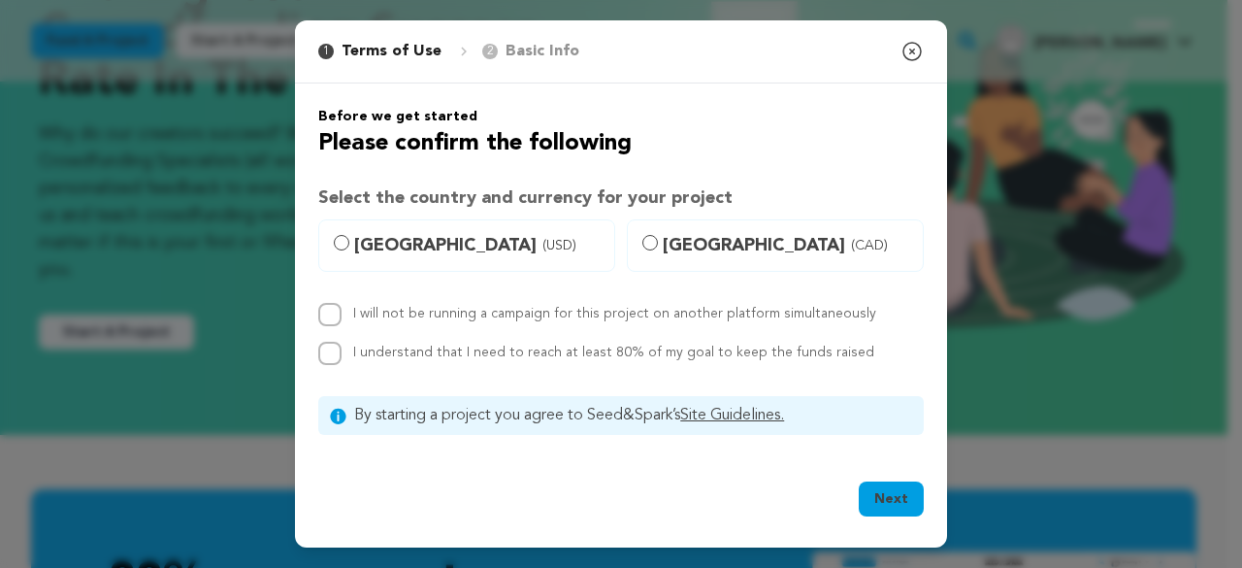
click at [361, 251] on span "United States (USD)" at bounding box center [478, 245] width 248 height 27
click at [349, 250] on input "United States (USD)" at bounding box center [342, 243] width 16 height 16
radio input "true"
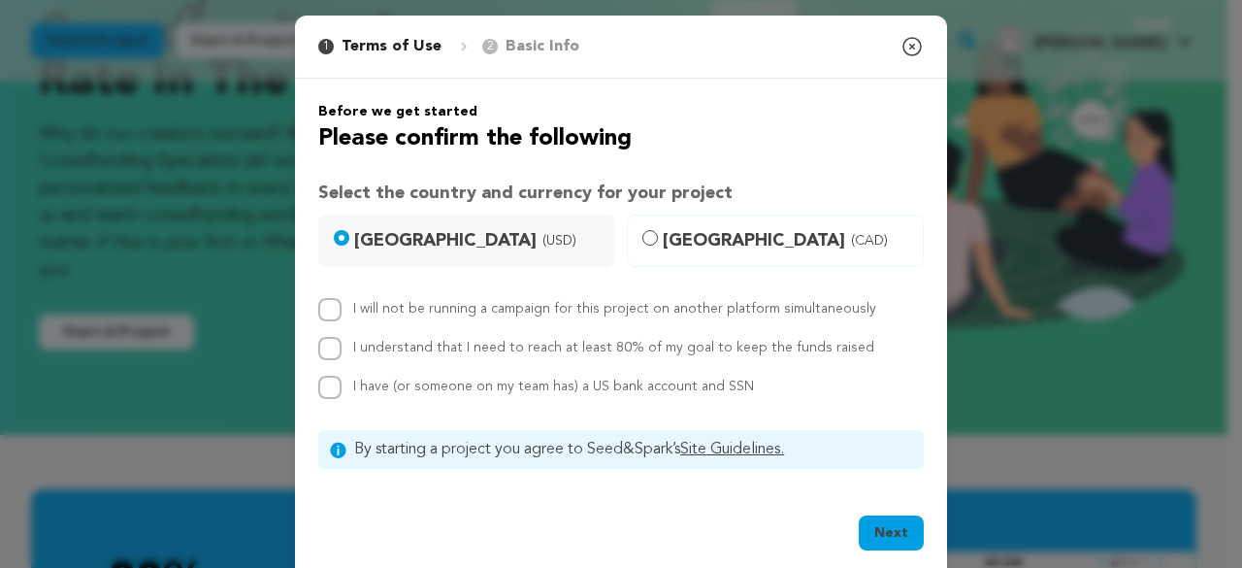
click at [458, 310] on label "I will not be running a campaign for this project on another platform simultane…" at bounding box center [614, 309] width 523 height 14
click at [342, 310] on input "I will not be running a campaign for this project on another platform simultane…" at bounding box center [329, 309] width 23 height 23
checkbox input "true"
click at [459, 341] on label "I understand that I need to reach at least 80% of my goal to keep the funds rai…" at bounding box center [613, 348] width 521 height 14
click at [342, 341] on input "I understand that I need to reach at least 80% of my goal to keep the funds rai…" at bounding box center [329, 348] width 23 height 23
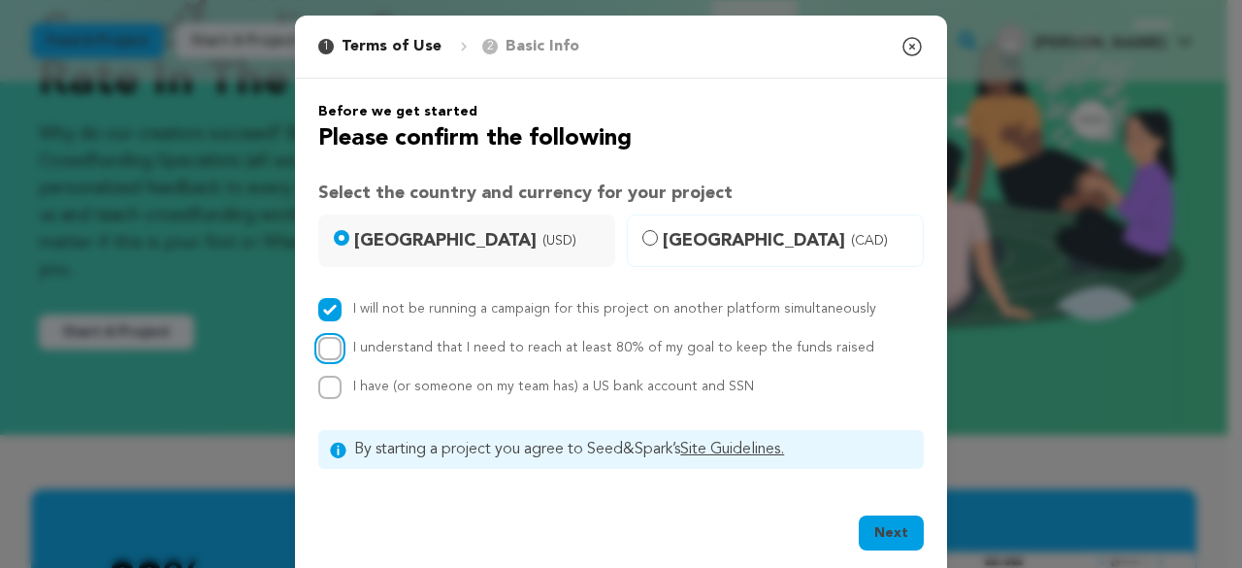
checkbox input "true"
click at [470, 386] on span "I have (or someone on my team has) a US bank account and SSN" at bounding box center [553, 386] width 401 height 14
click at [342, 386] on input "I have (or someone on my team has) a US bank account and SSN" at bounding box center [329, 386] width 23 height 23
checkbox input "true"
click at [901, 47] on icon "button" at bounding box center [911, 46] width 23 height 23
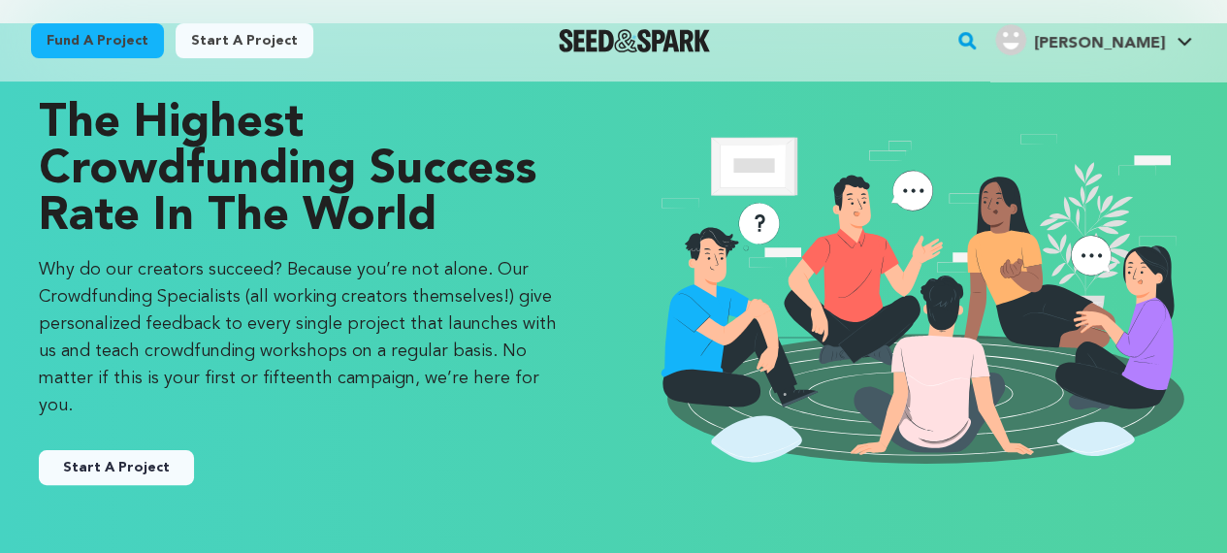
scroll to position [0, 0]
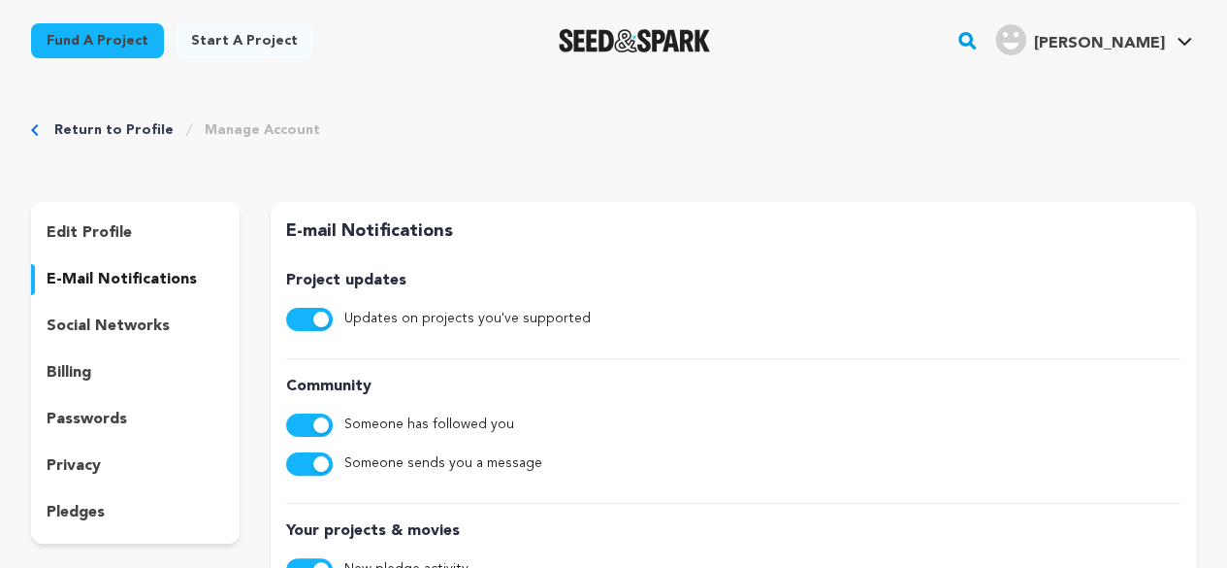
click at [99, 226] on p "edit profile" at bounding box center [89, 232] width 85 height 23
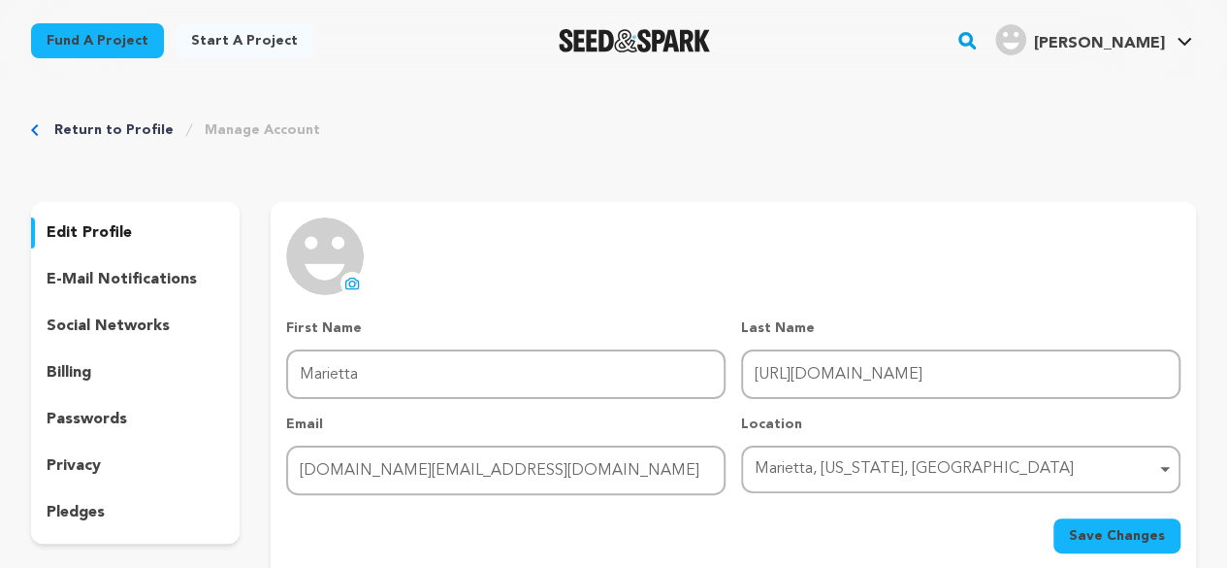
click at [339, 244] on img at bounding box center [325, 256] width 78 height 78
click at [352, 288] on icon at bounding box center [351, 282] width 13 height 11
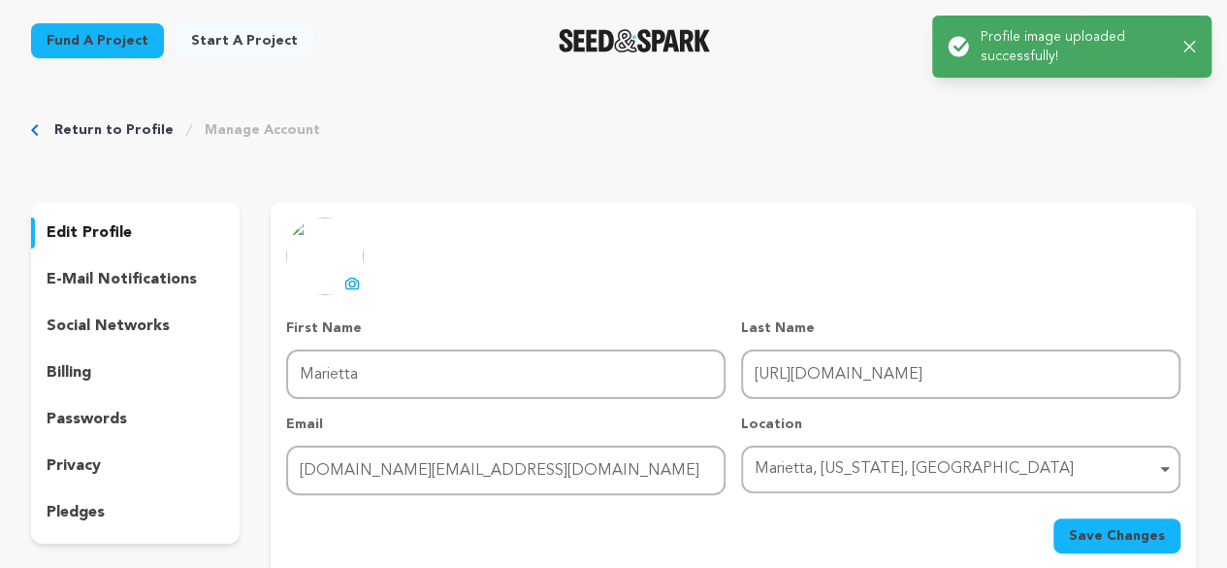
click at [352, 282] on icon at bounding box center [352, 284] width 16 height 16
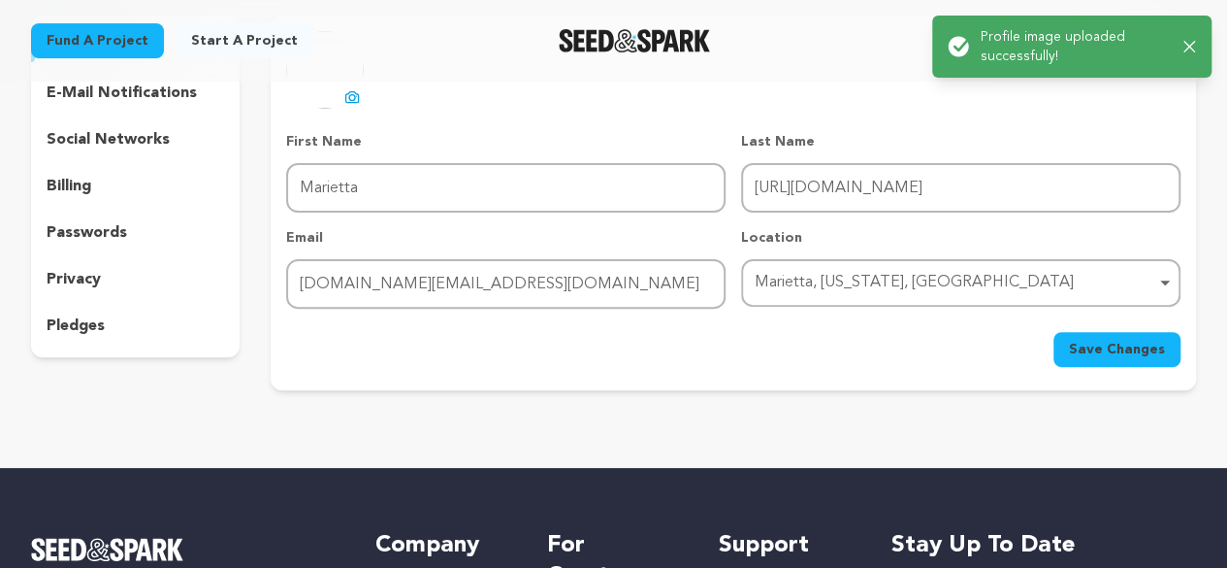
scroll to position [194, 0]
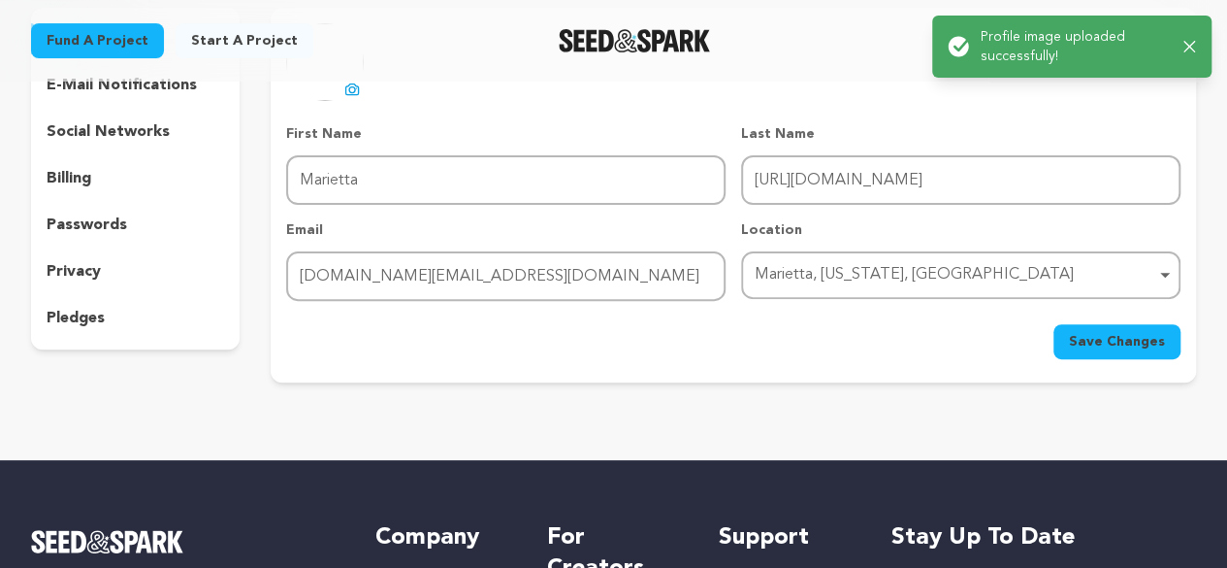
click at [1073, 330] on button "Save Changes" at bounding box center [1117, 341] width 127 height 35
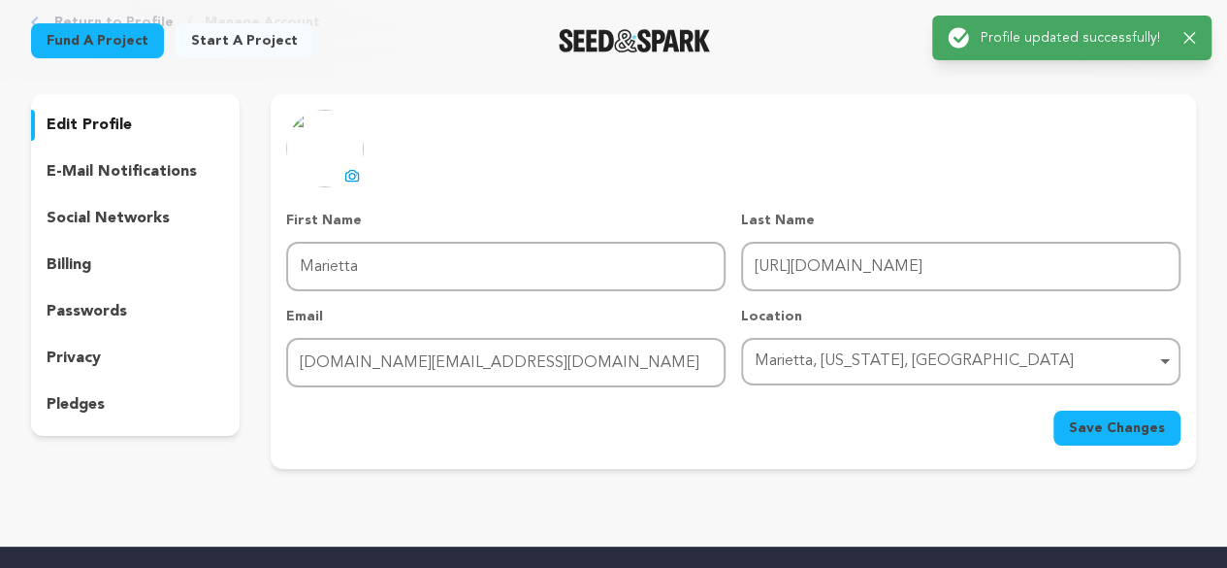
scroll to position [0, 0]
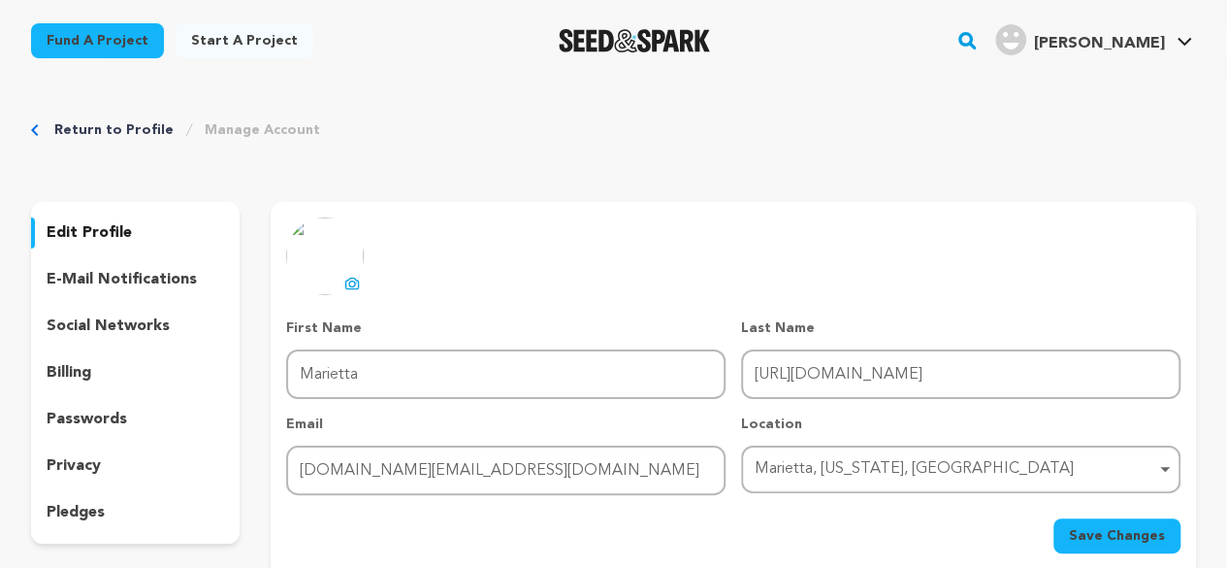
click at [111, 129] on link "Return to Profile" at bounding box center [113, 129] width 119 height 19
